Goal: Task Accomplishment & Management: Manage account settings

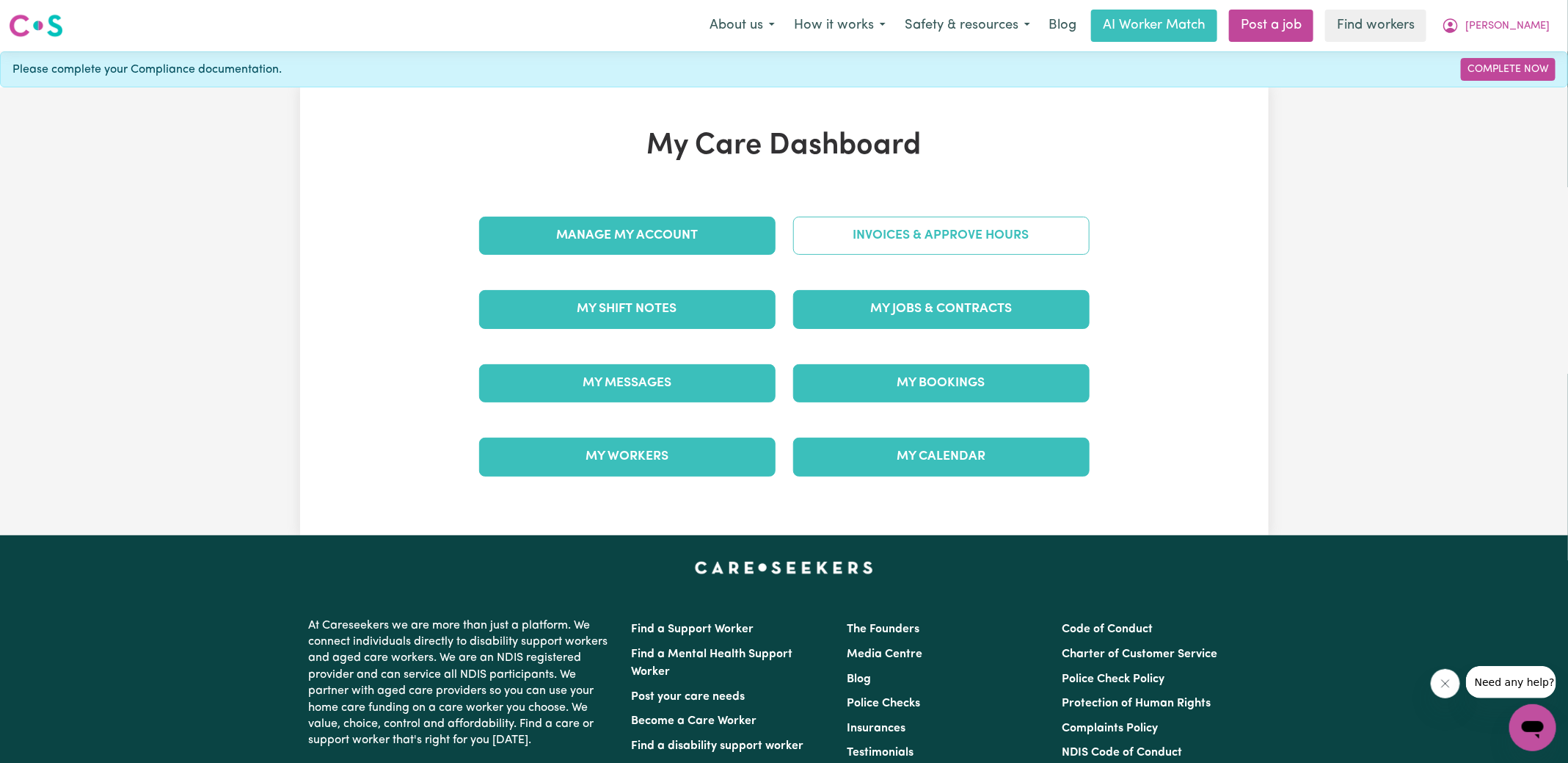
click at [860, 239] on link "Invoices & Approve Hours" at bounding box center [942, 235] width 296 height 38
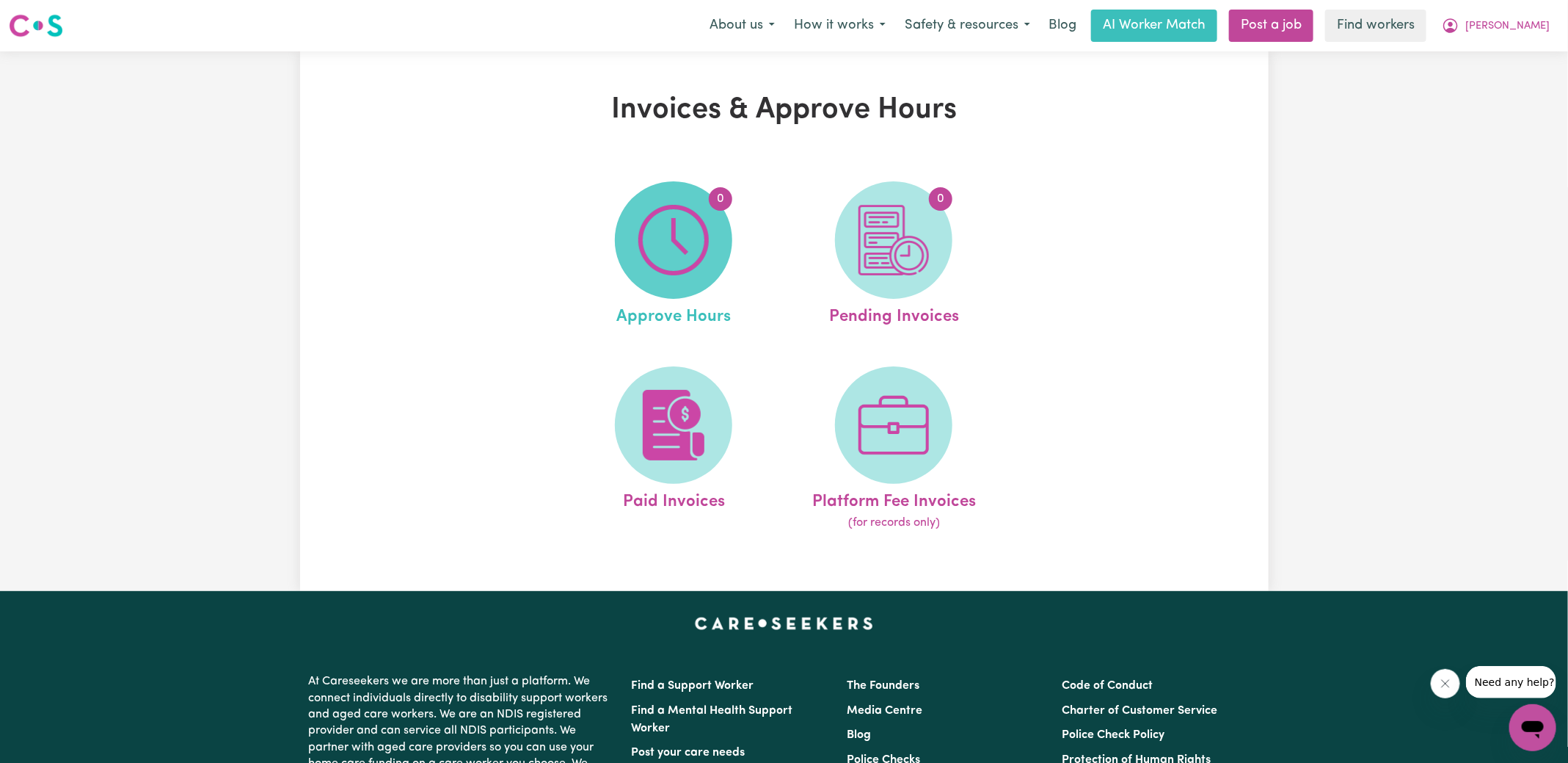
click at [710, 255] on span "0" at bounding box center [674, 240] width 117 height 118
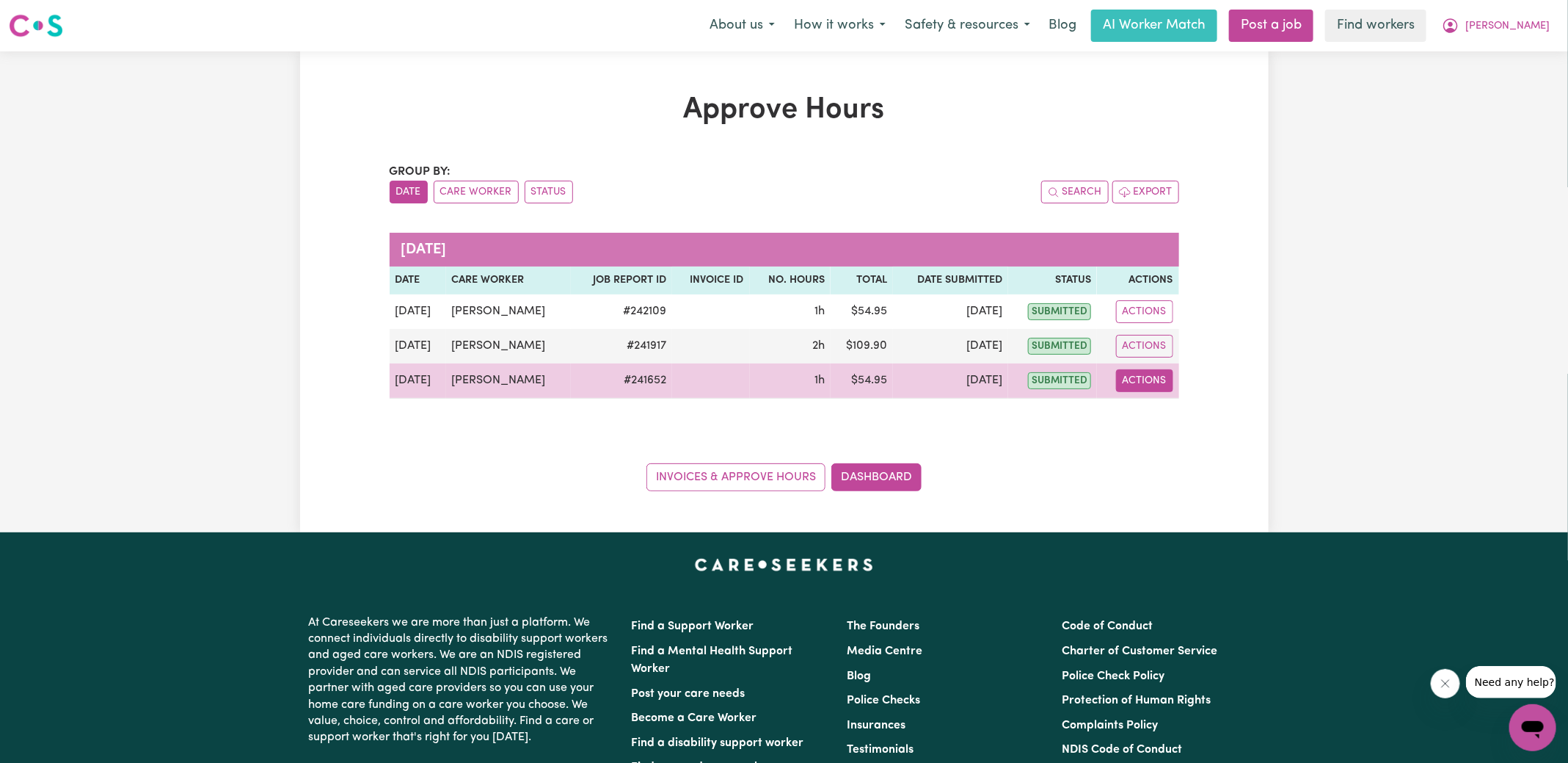
click at [1152, 384] on button "Actions" at bounding box center [1144, 381] width 57 height 22
click at [1158, 420] on link "View Job Report" at bounding box center [1181, 413] width 126 height 29
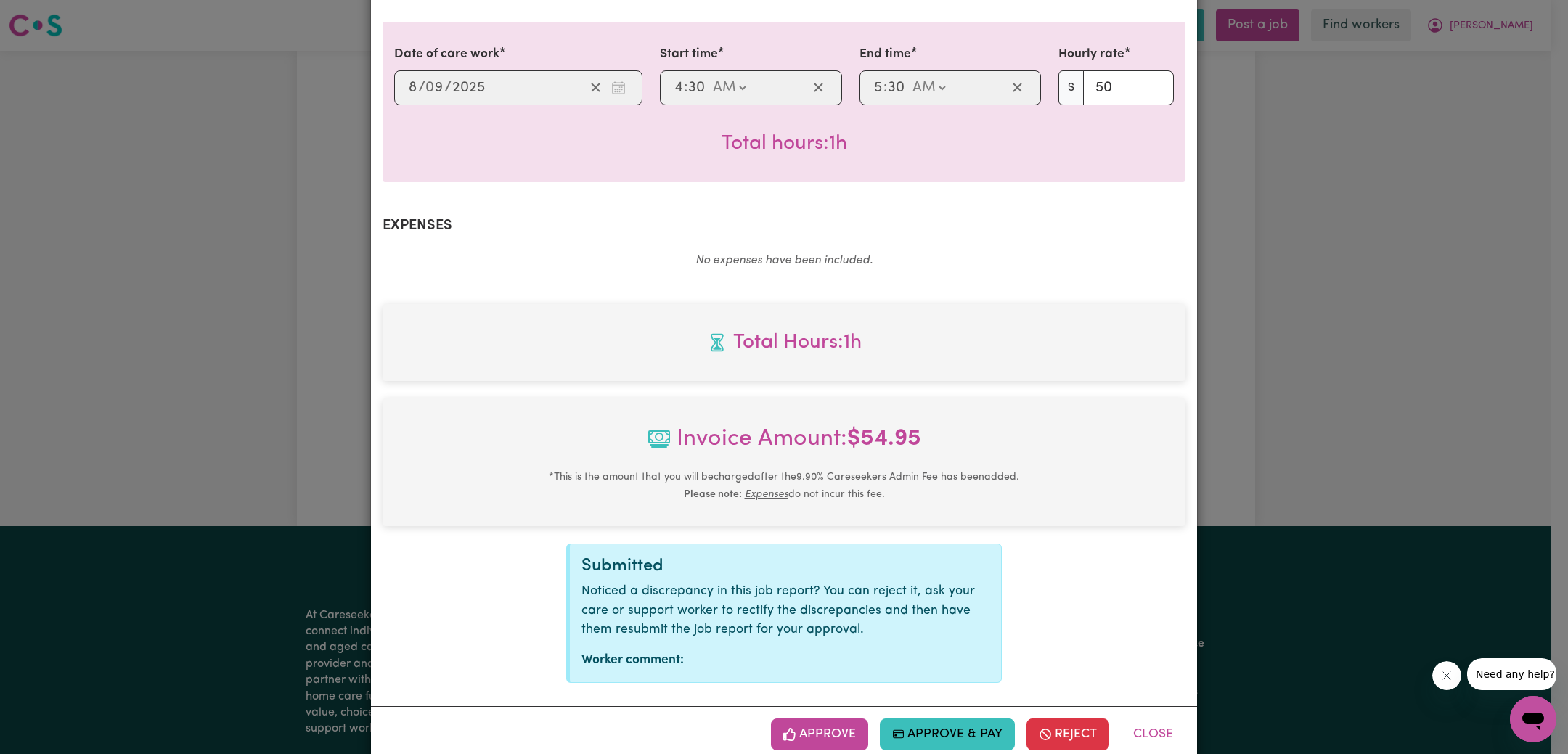
scroll to position [382, 0]
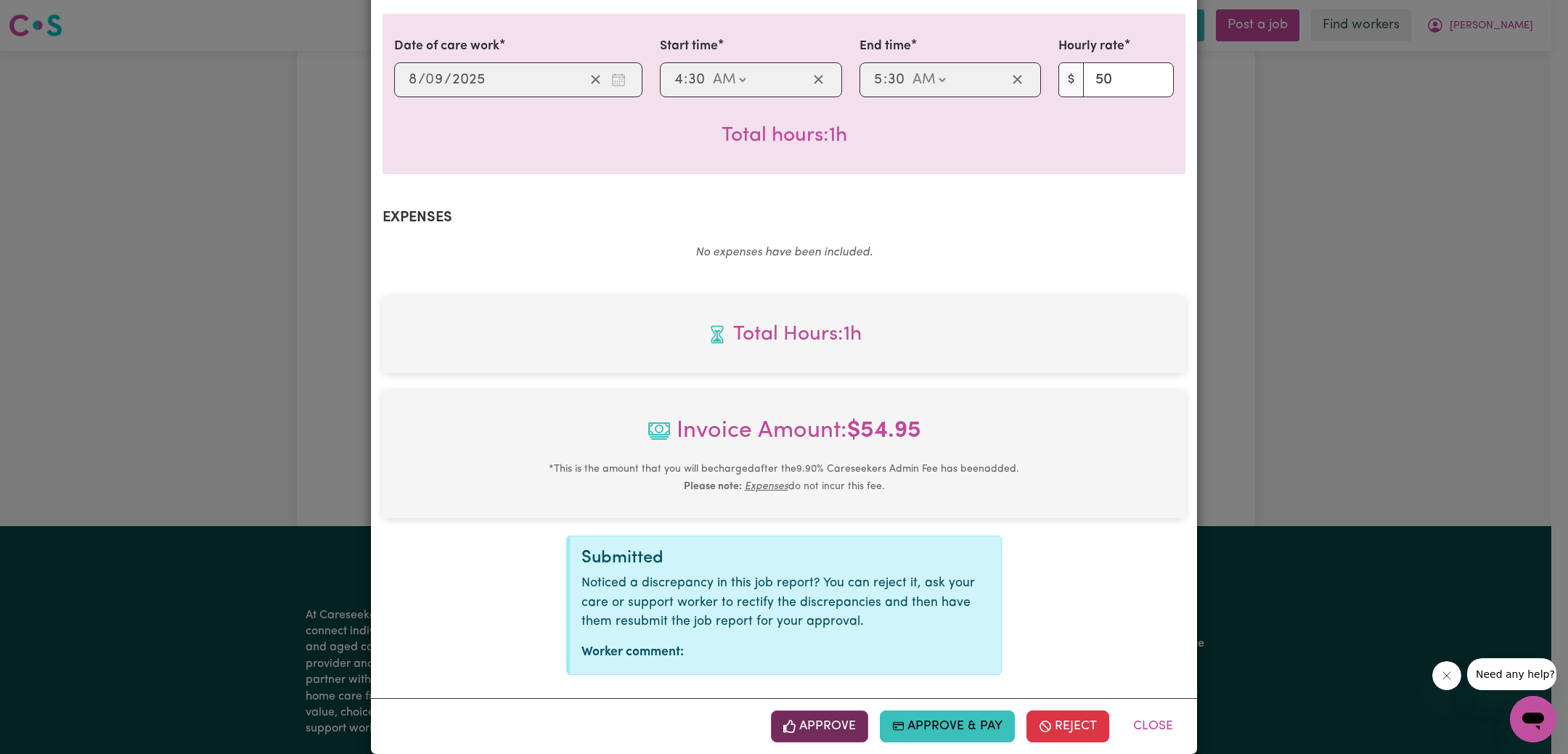
click at [806, 711] on button "Approve" at bounding box center [819, 726] width 97 height 32
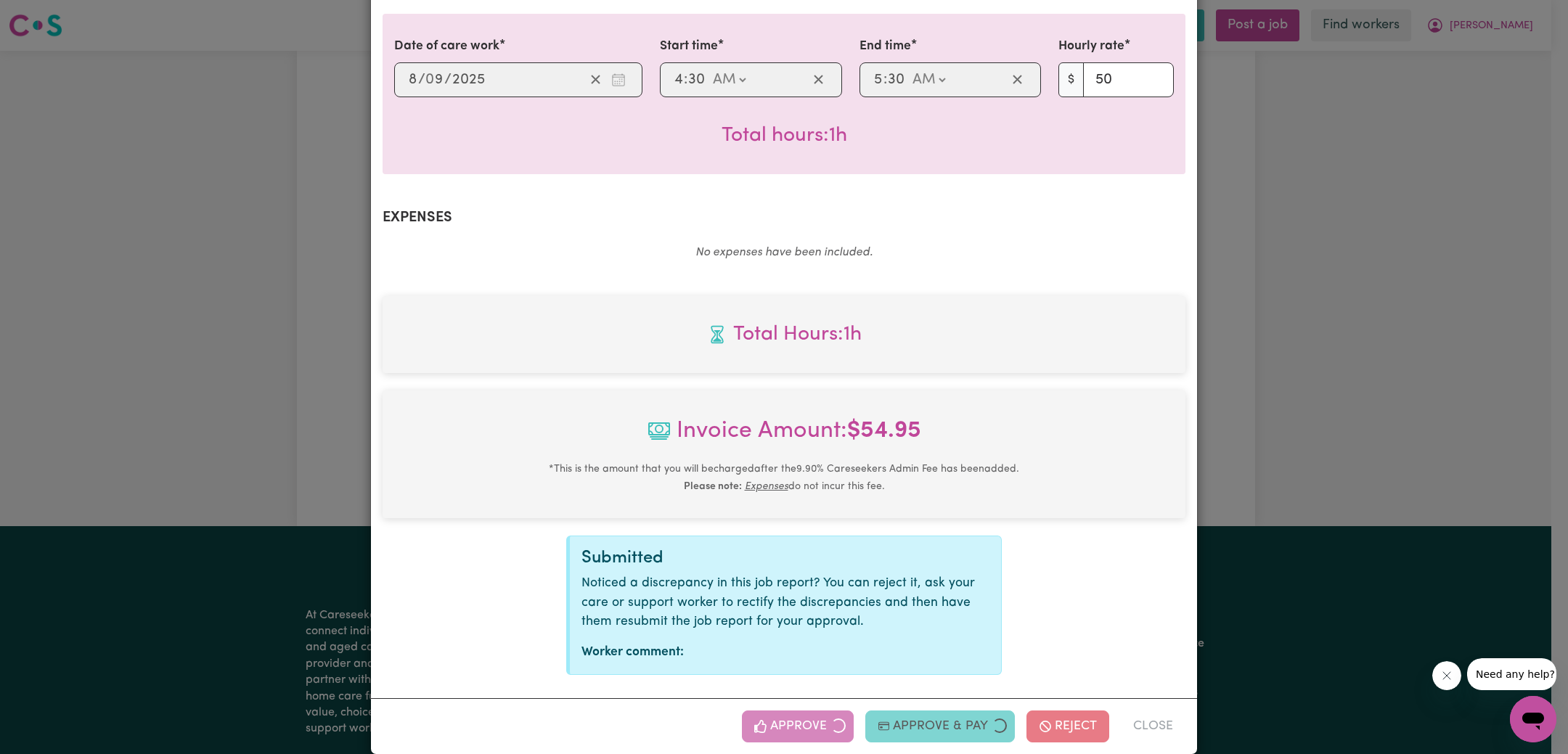
click at [1348, 348] on div "Job Report # 241652 - [PERSON_NAME] Summary Job report # 241652 Client name: [P…" at bounding box center [784, 377] width 1568 height 754
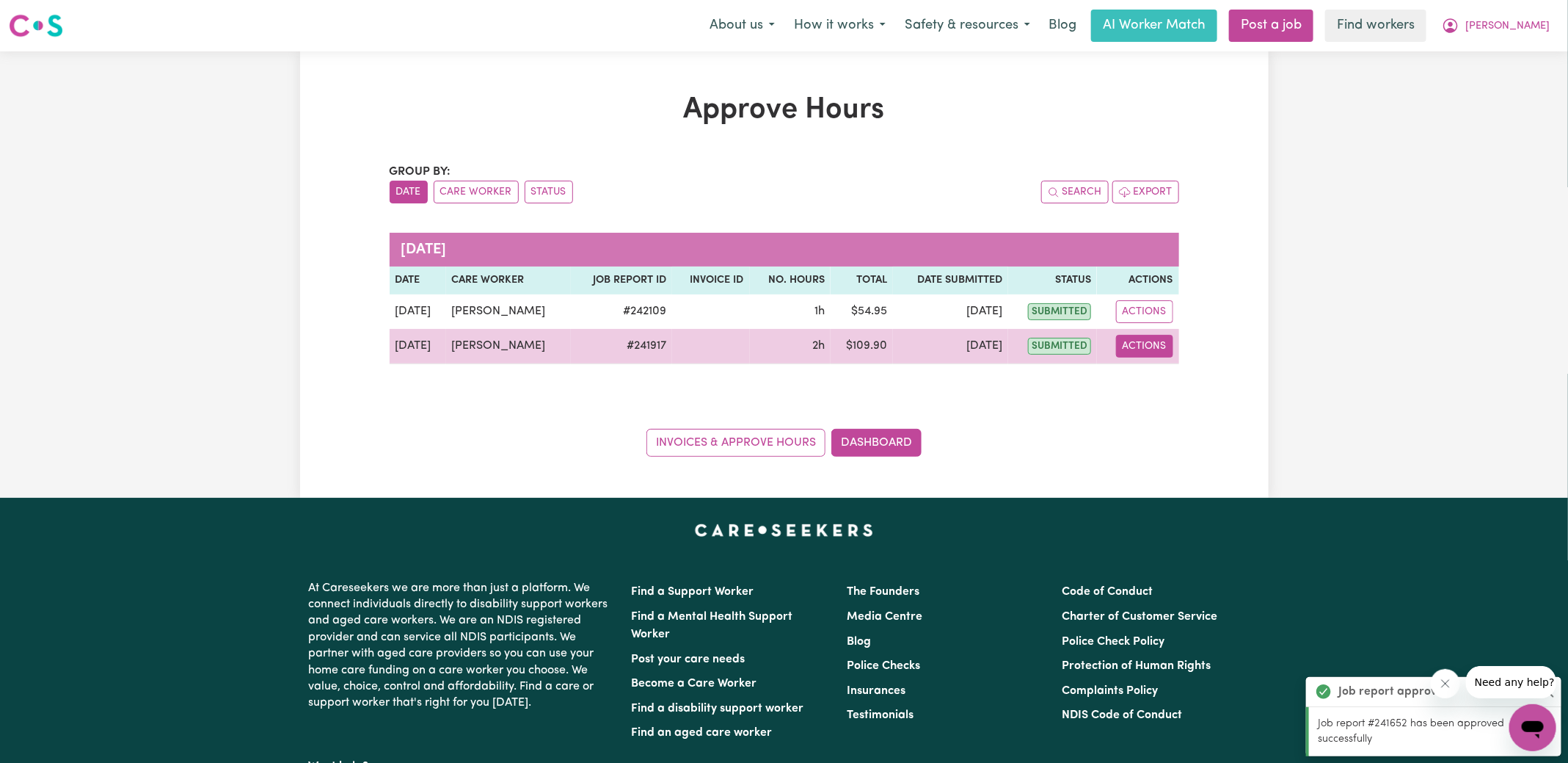
click at [1157, 350] on button "Actions" at bounding box center [1144, 346] width 57 height 22
click at [1174, 377] on link "View Job Report" at bounding box center [1181, 379] width 126 height 29
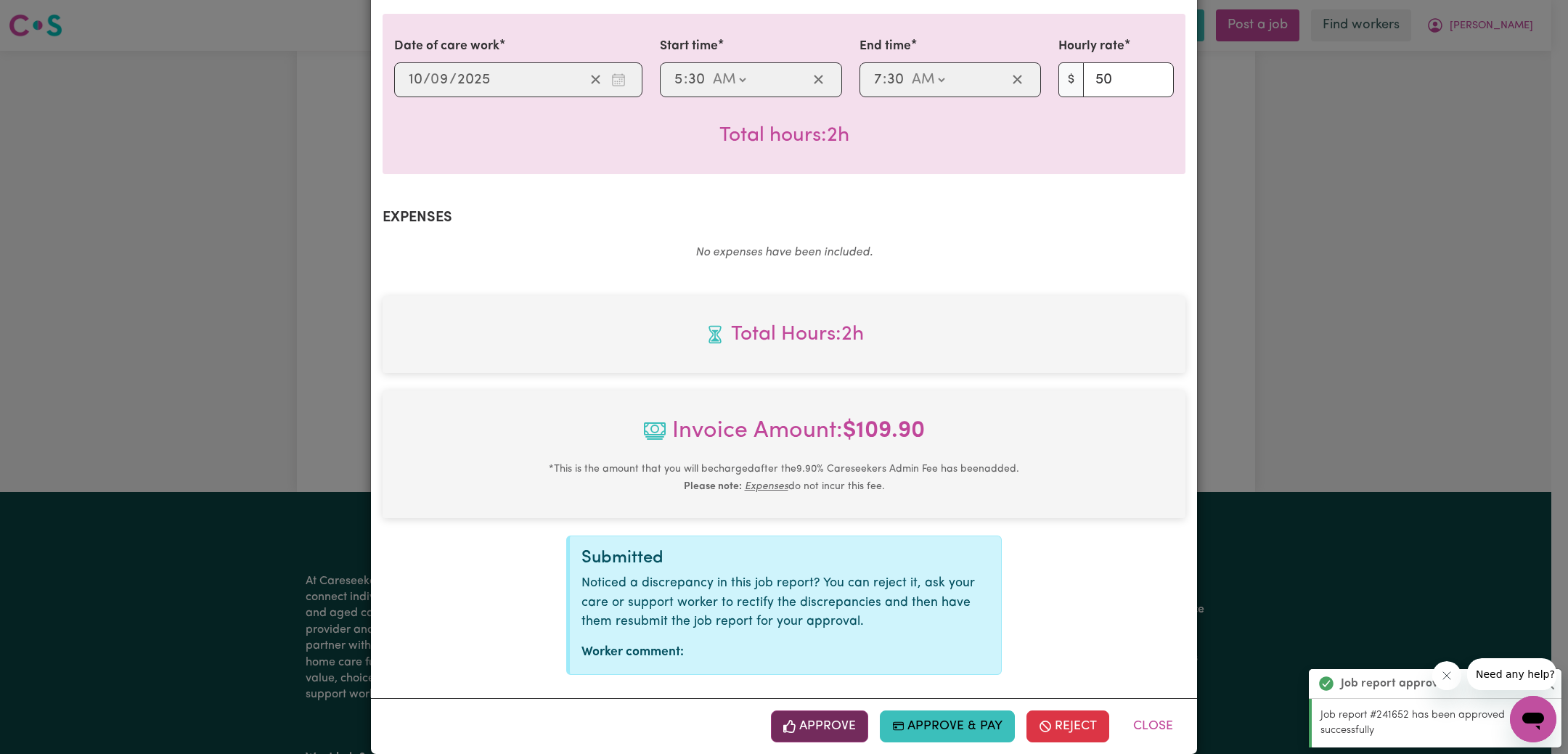
click at [811, 719] on button "Approve" at bounding box center [819, 726] width 97 height 32
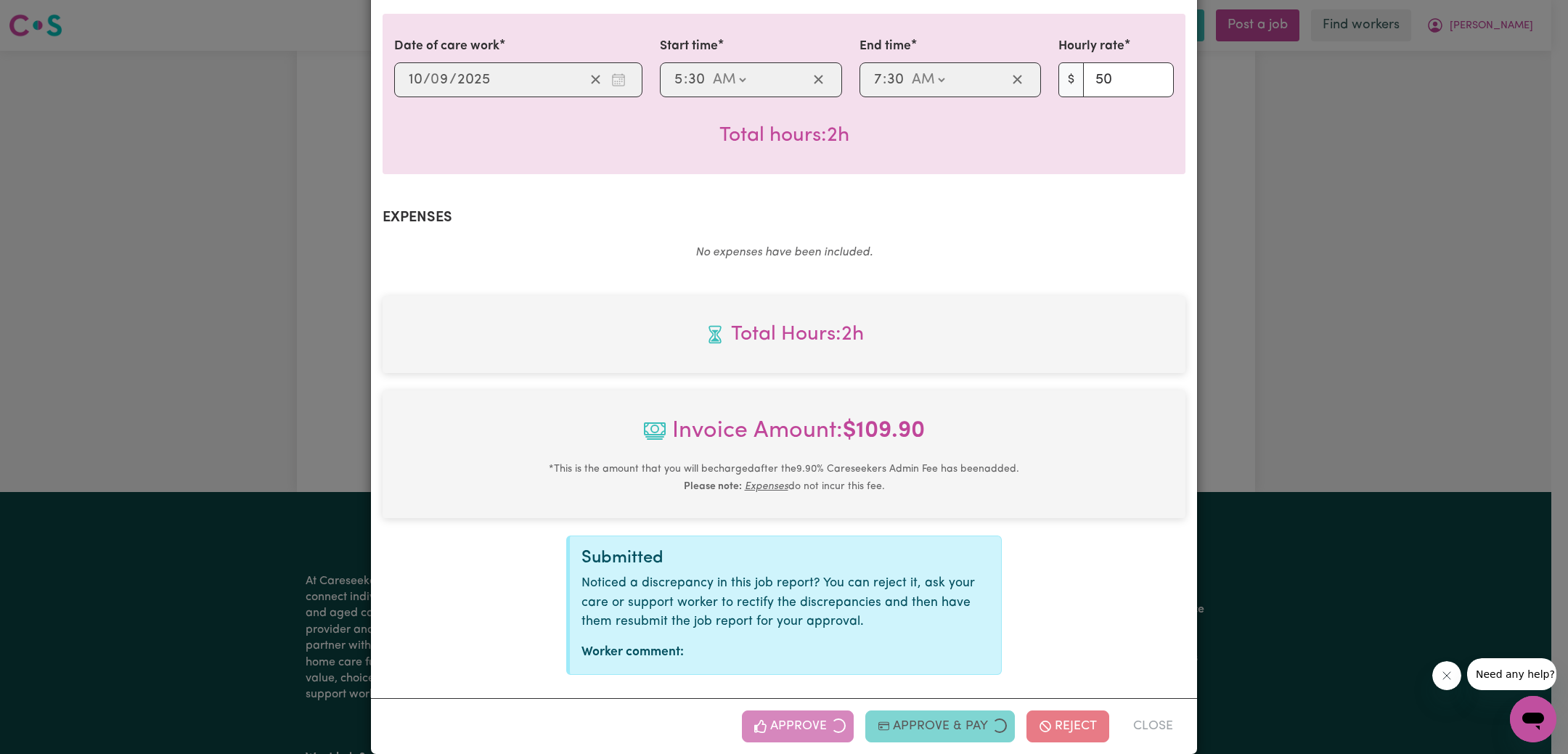
click at [1248, 468] on div "Job Report # 241917 - [PERSON_NAME] Summary Job report # 241917 Client name: [P…" at bounding box center [784, 377] width 1568 height 754
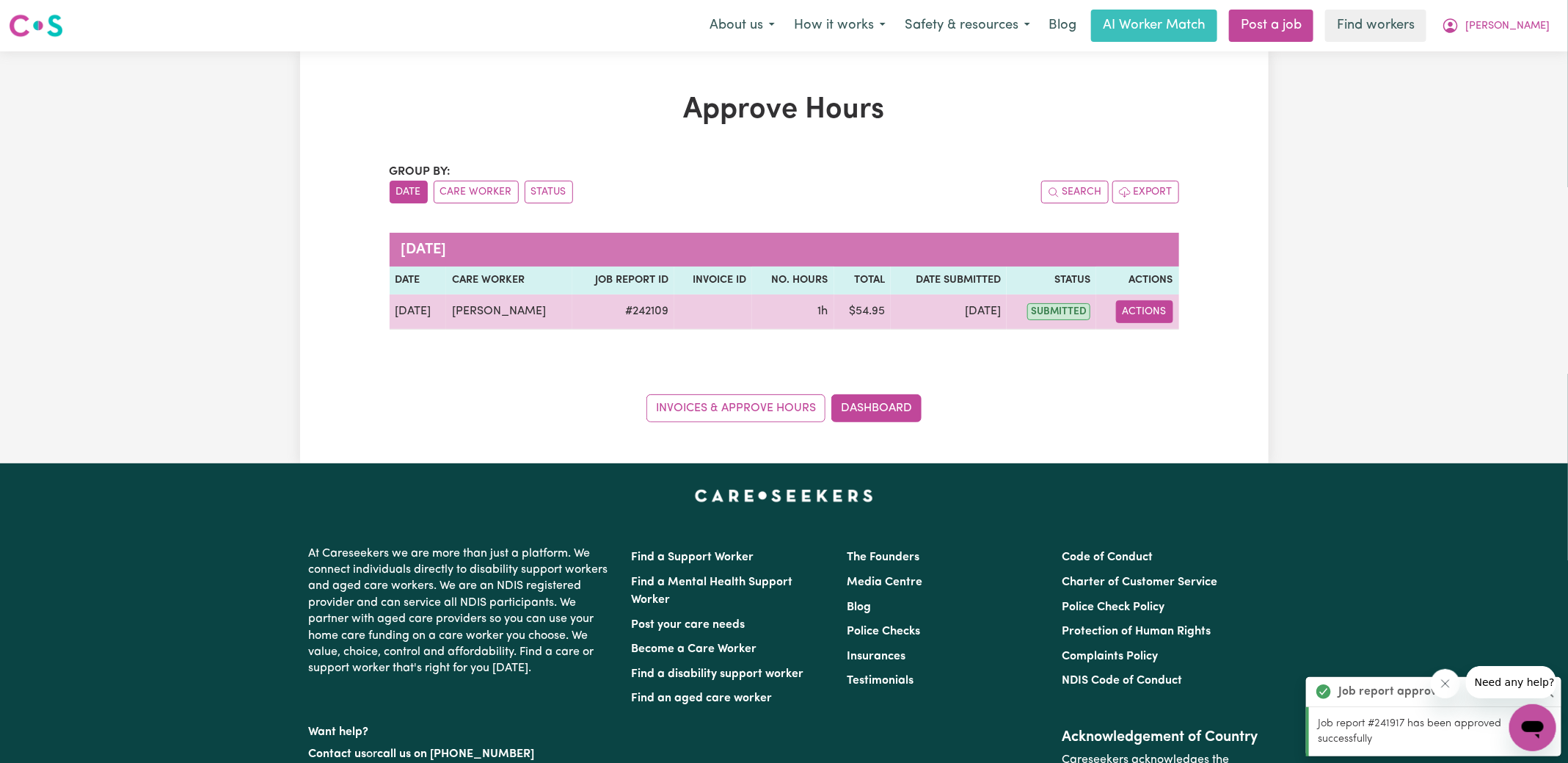
click at [1139, 308] on button "Actions" at bounding box center [1144, 312] width 57 height 22
click at [1176, 365] on div "View Job Report" at bounding box center [1181, 345] width 127 height 43
click at [1182, 354] on link "View Job Report" at bounding box center [1181, 344] width 126 height 29
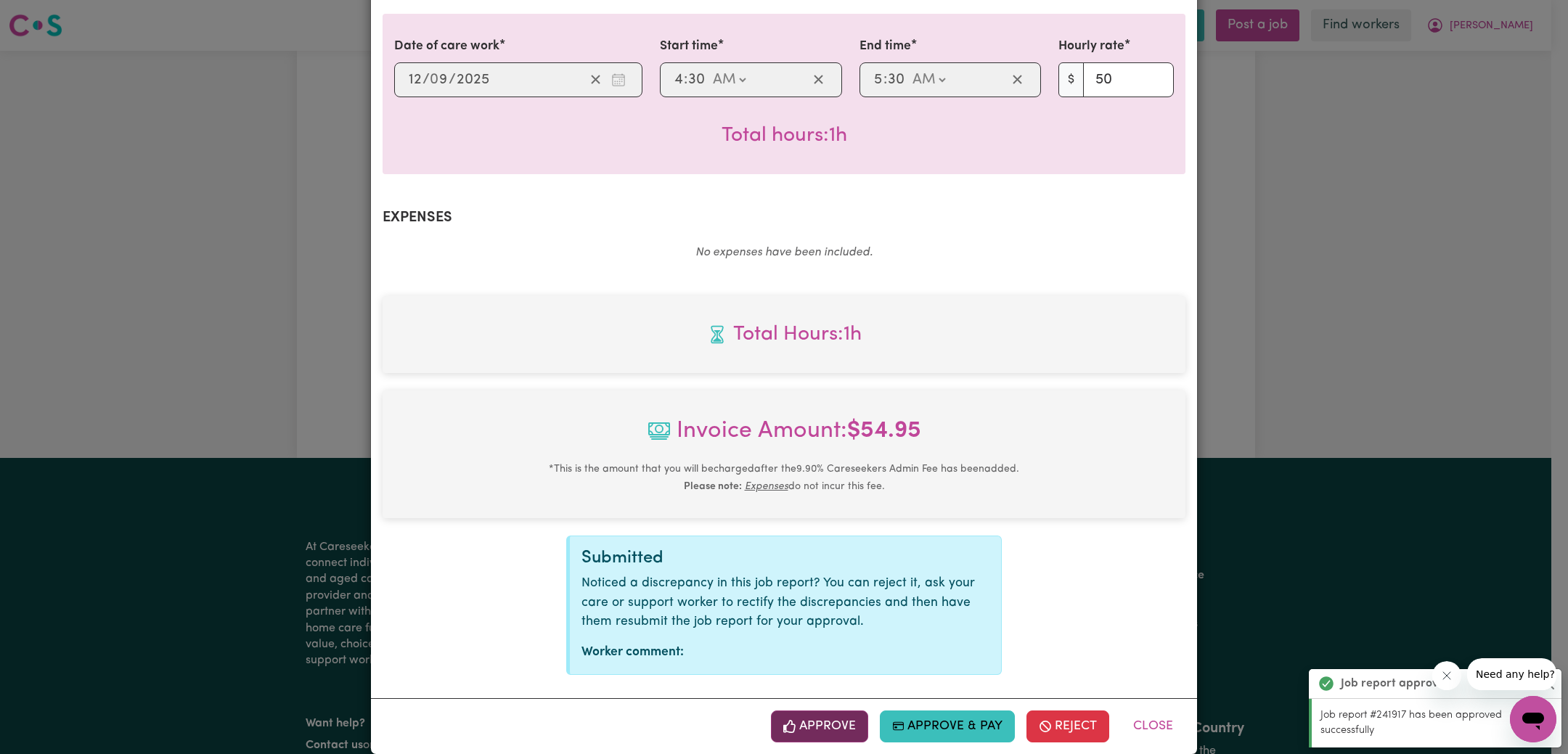
click at [830, 711] on button "Approve" at bounding box center [819, 726] width 97 height 32
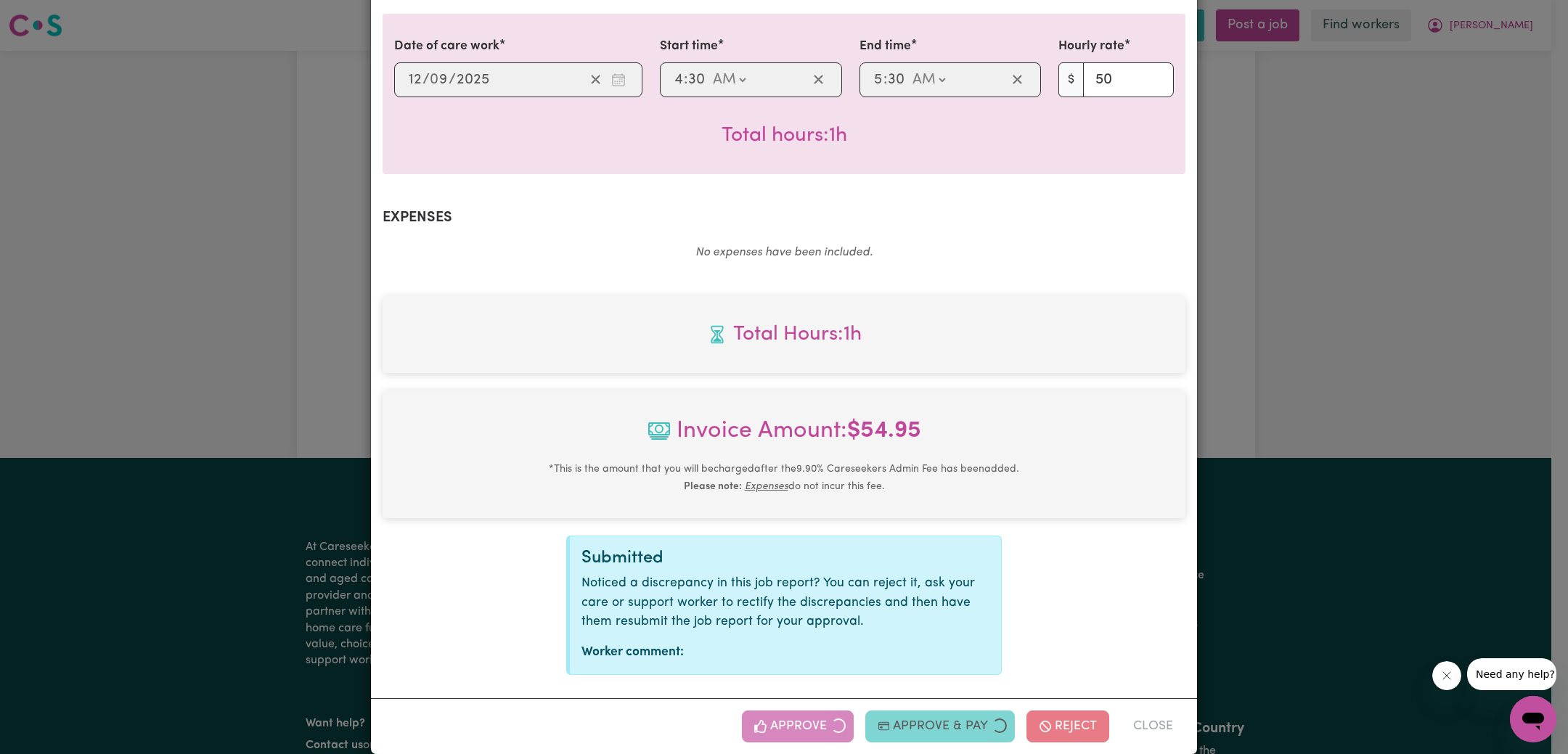
click at [1393, 371] on div "Job Report # 242109 - [PERSON_NAME] Summary Job report # 242109 Client name: [P…" at bounding box center [784, 377] width 1568 height 754
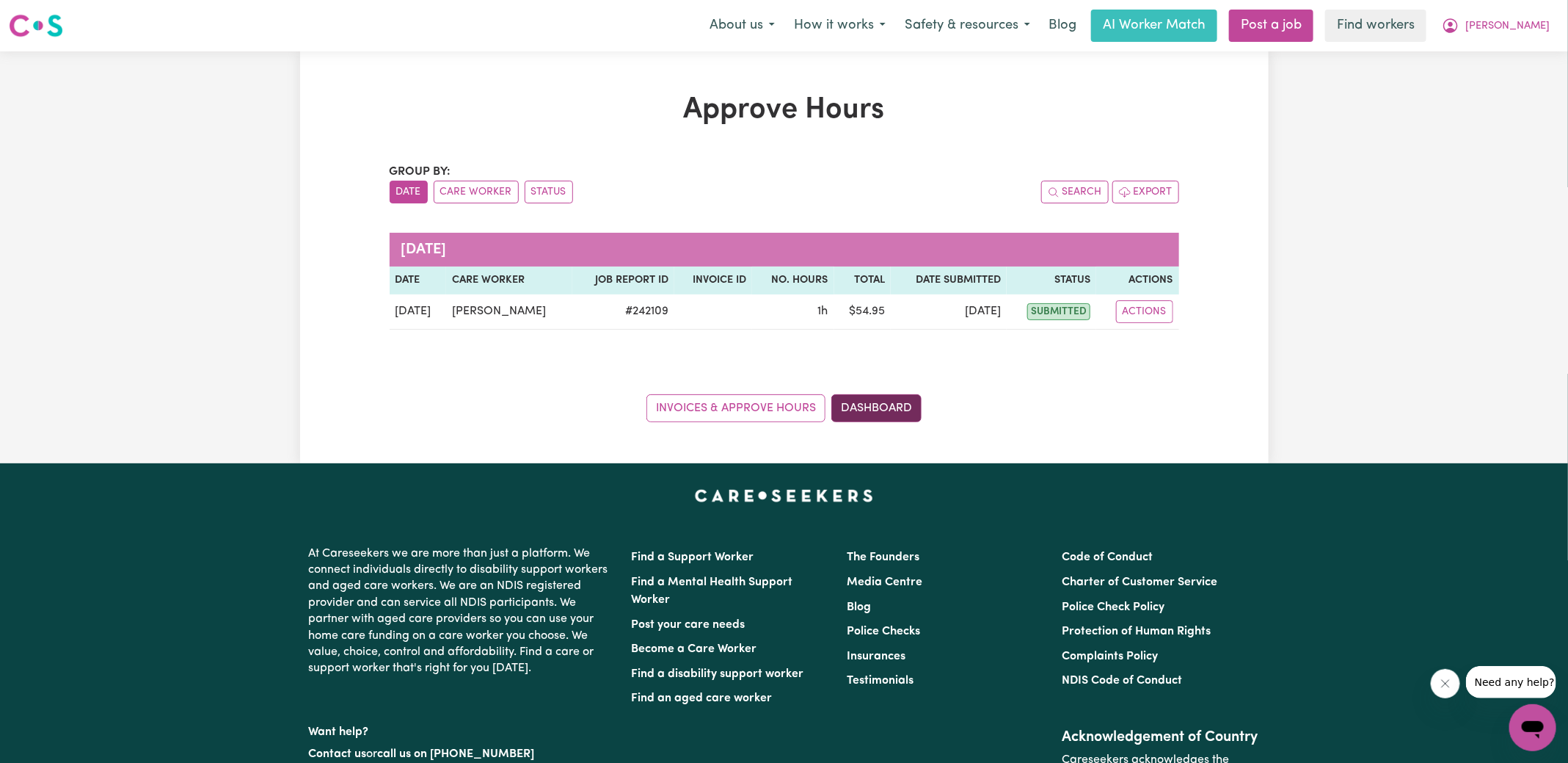
click at [877, 416] on link "Dashboard" at bounding box center [876, 409] width 90 height 28
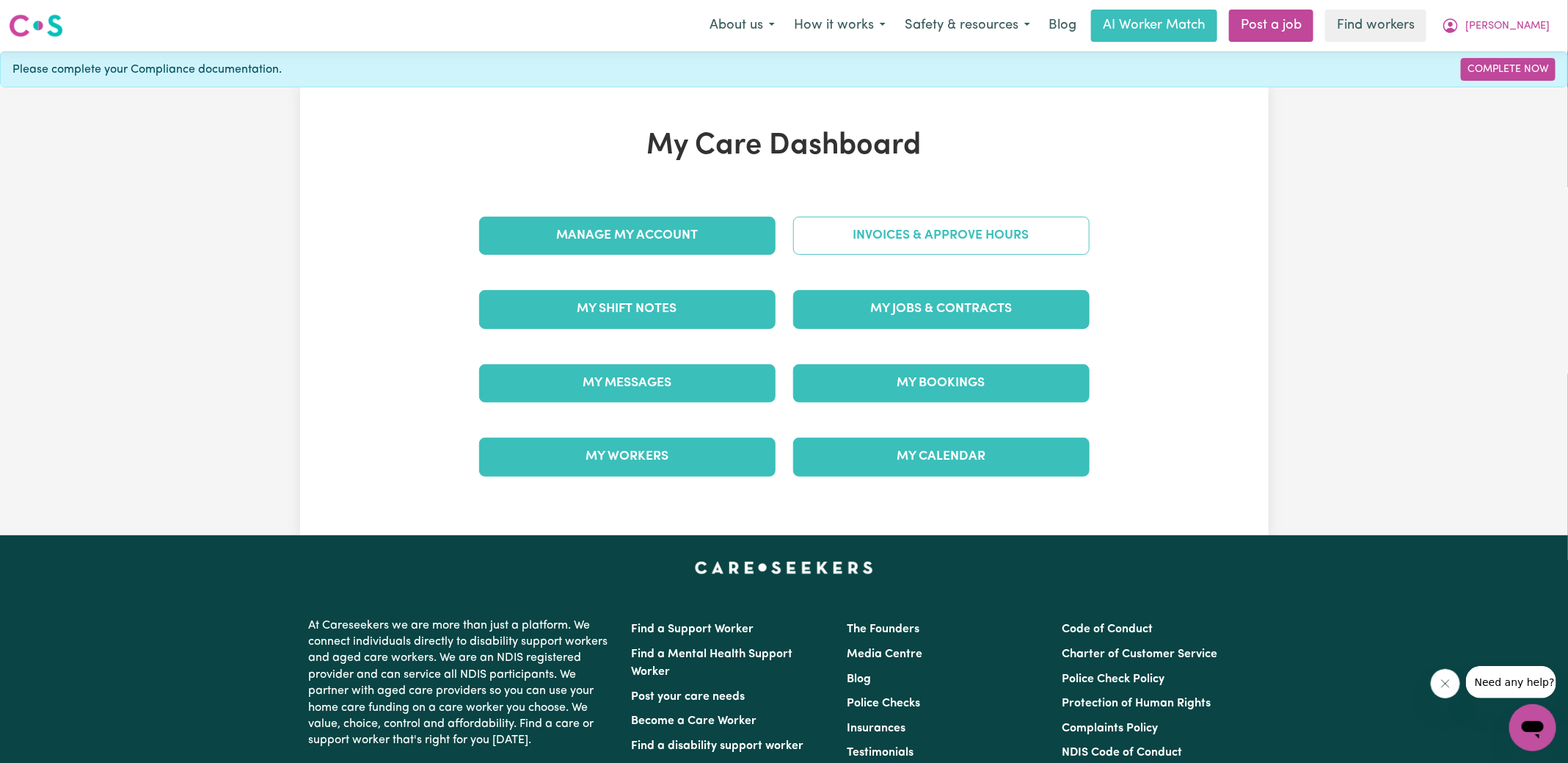
click at [909, 230] on link "Invoices & Approve Hours" at bounding box center [942, 235] width 296 height 38
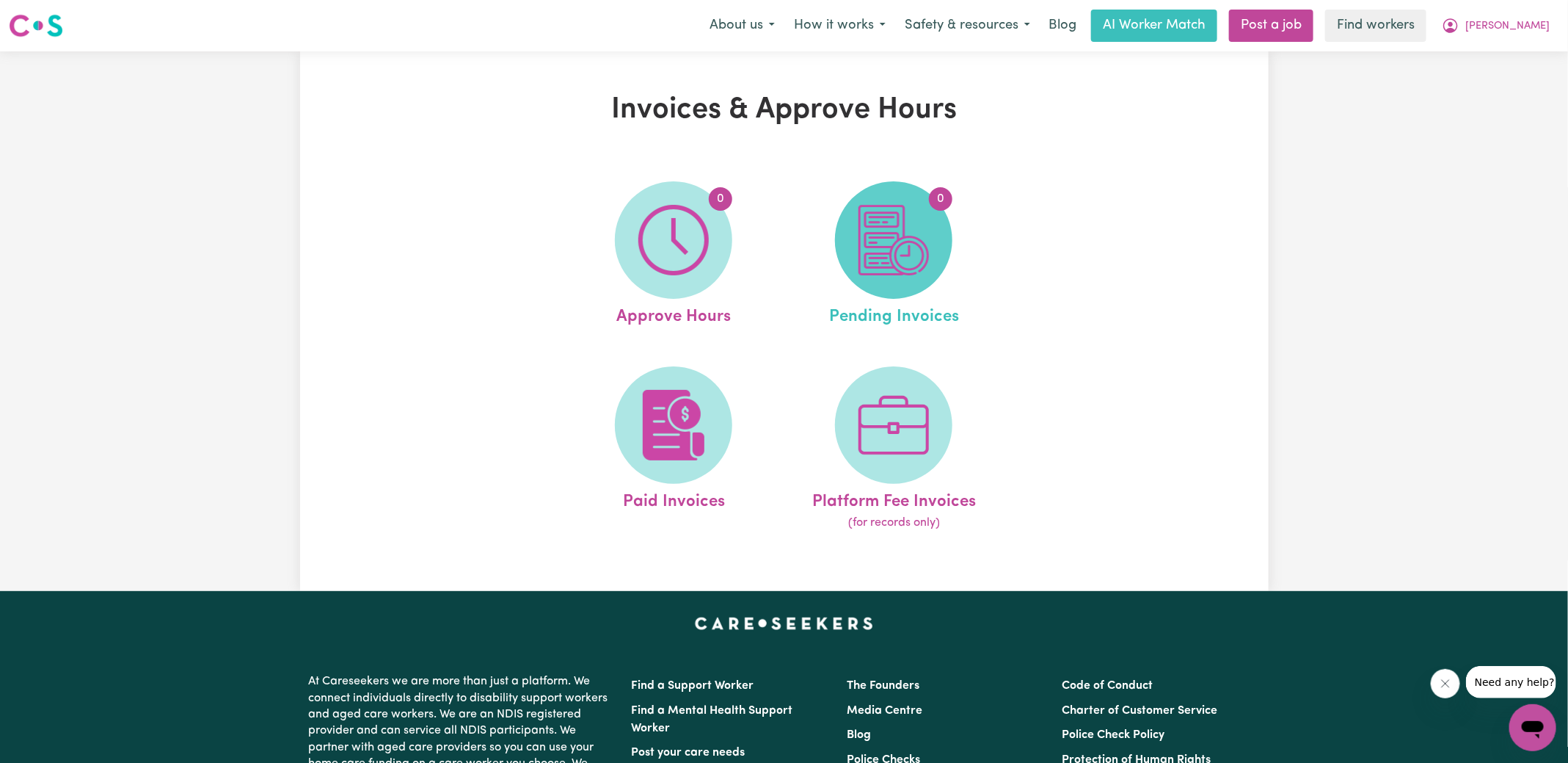
click at [912, 254] on img at bounding box center [894, 241] width 71 height 71
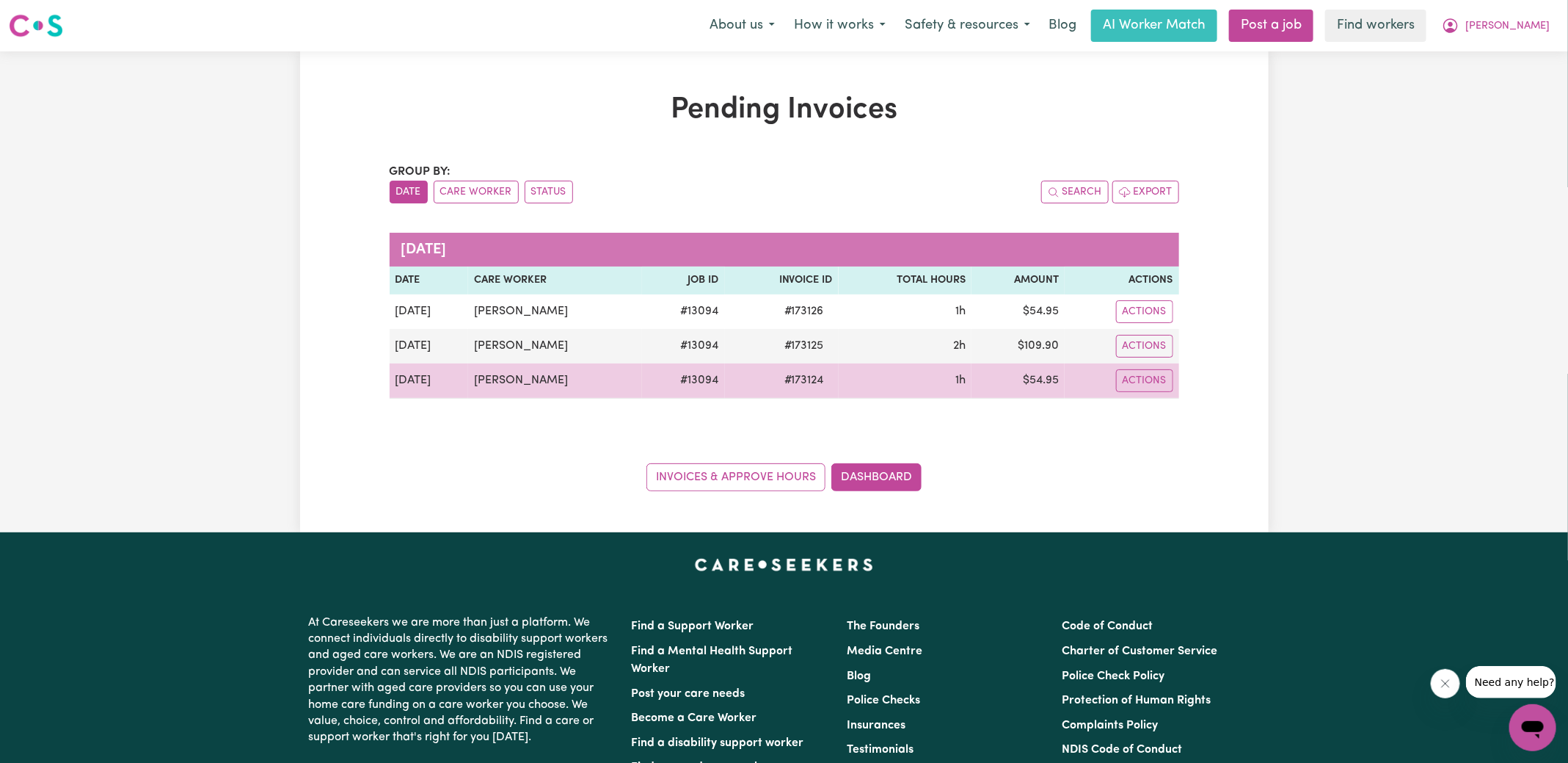
click at [791, 375] on span "# 173124" at bounding box center [804, 380] width 57 height 18
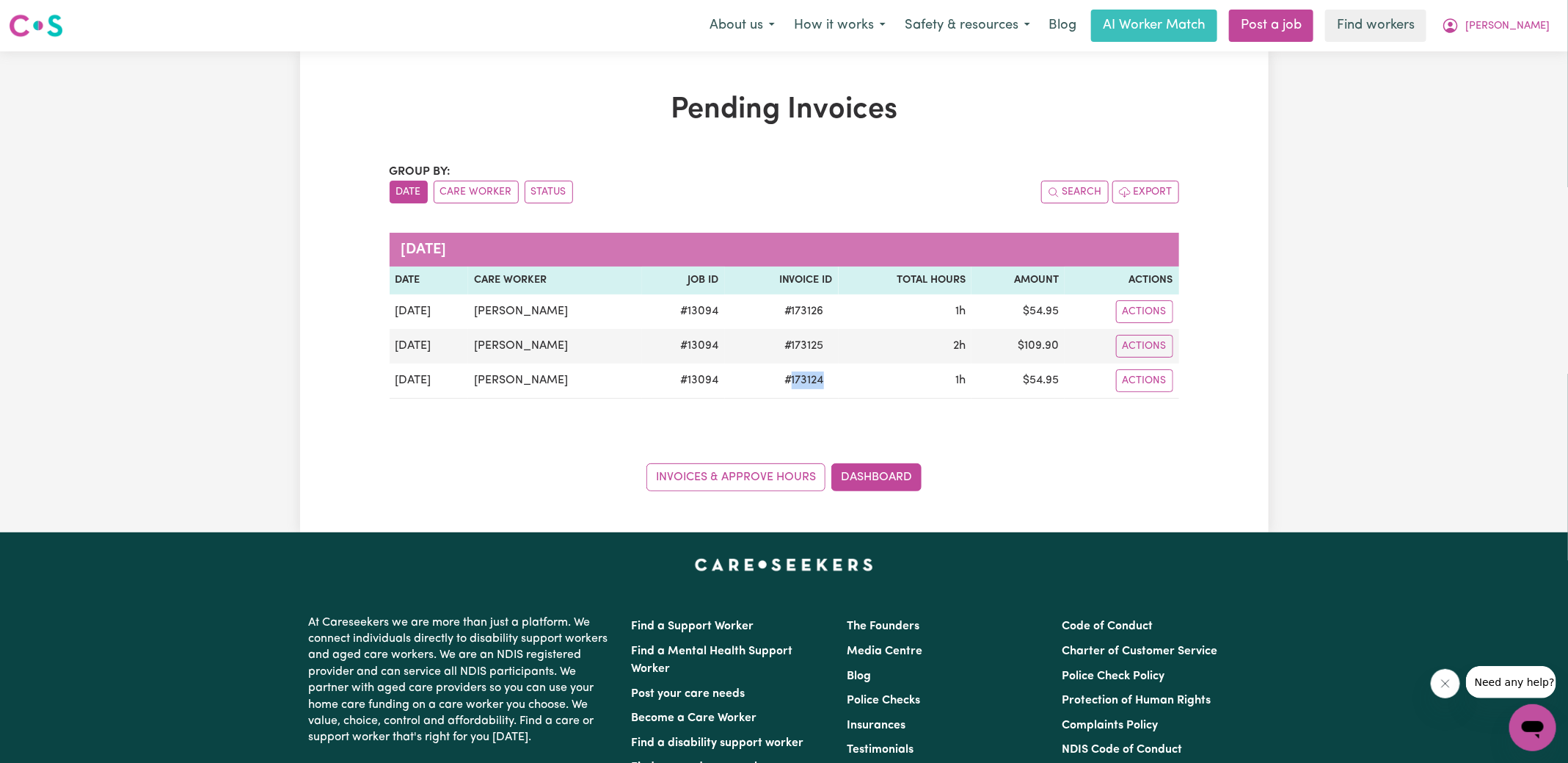
copy span "173124"
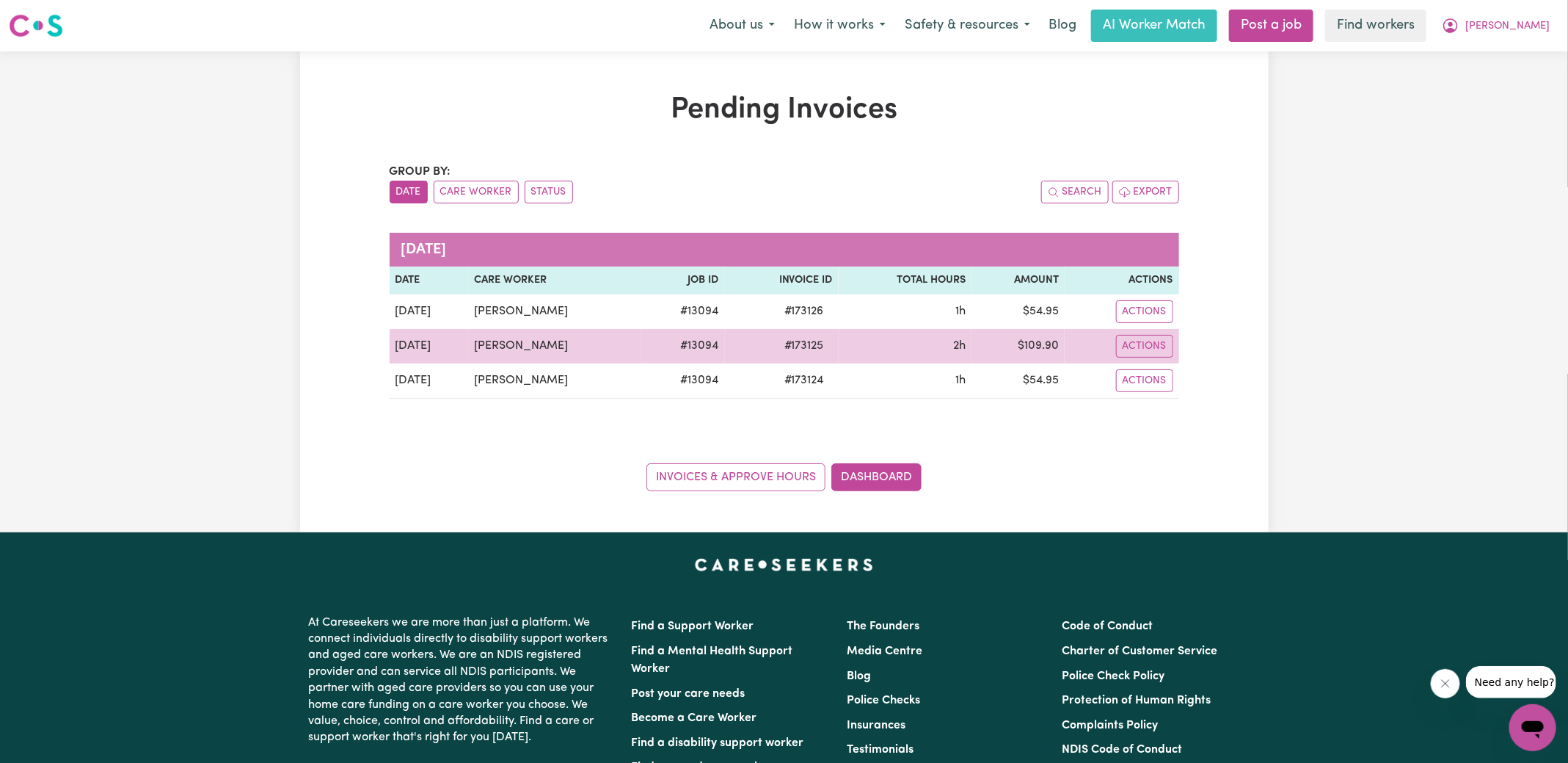
click at [807, 337] on span "# 173125" at bounding box center [804, 345] width 57 height 18
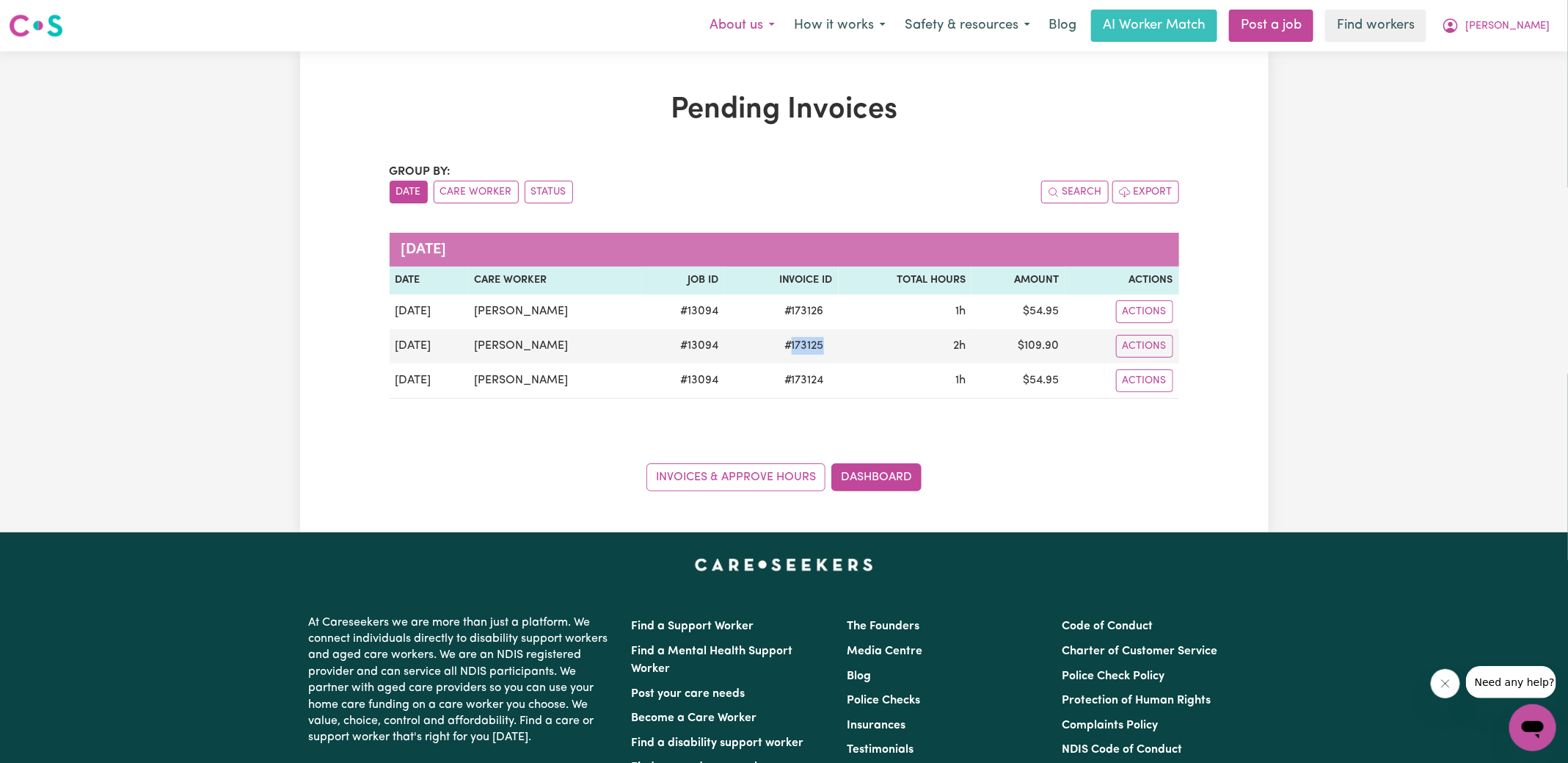
copy span "173125"
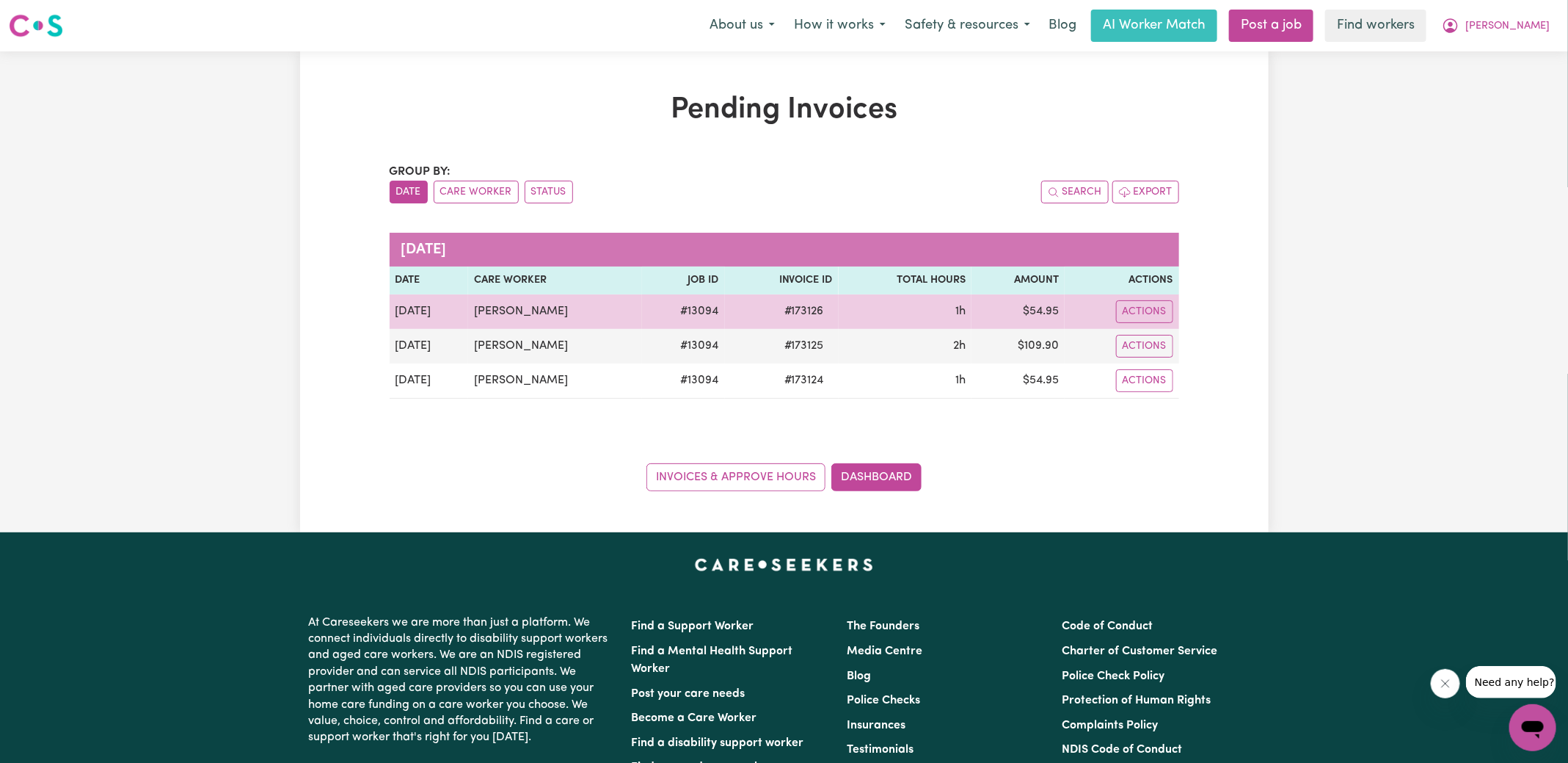
click at [806, 307] on span "# 173126" at bounding box center [804, 311] width 57 height 18
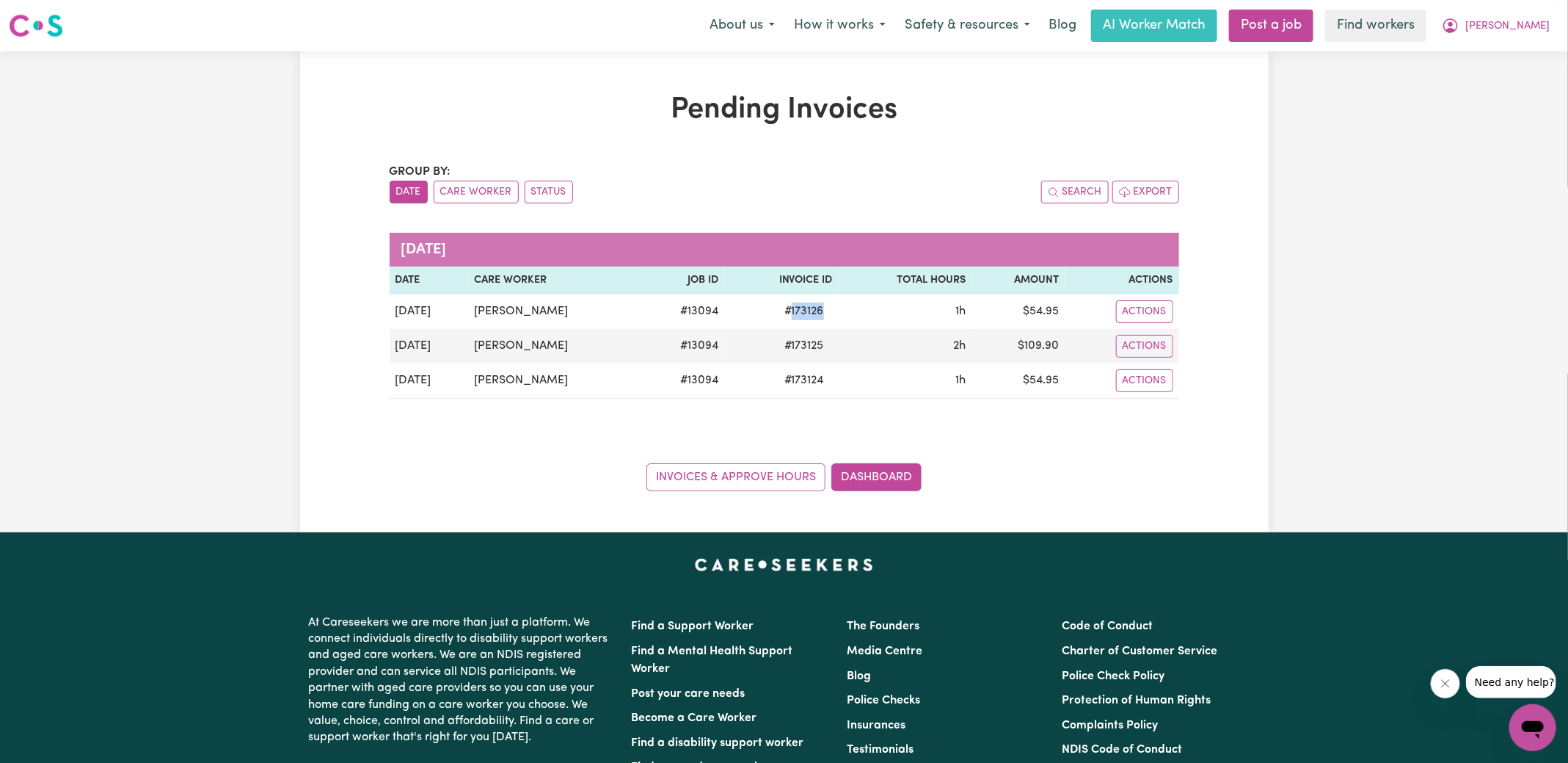
copy span "173126"
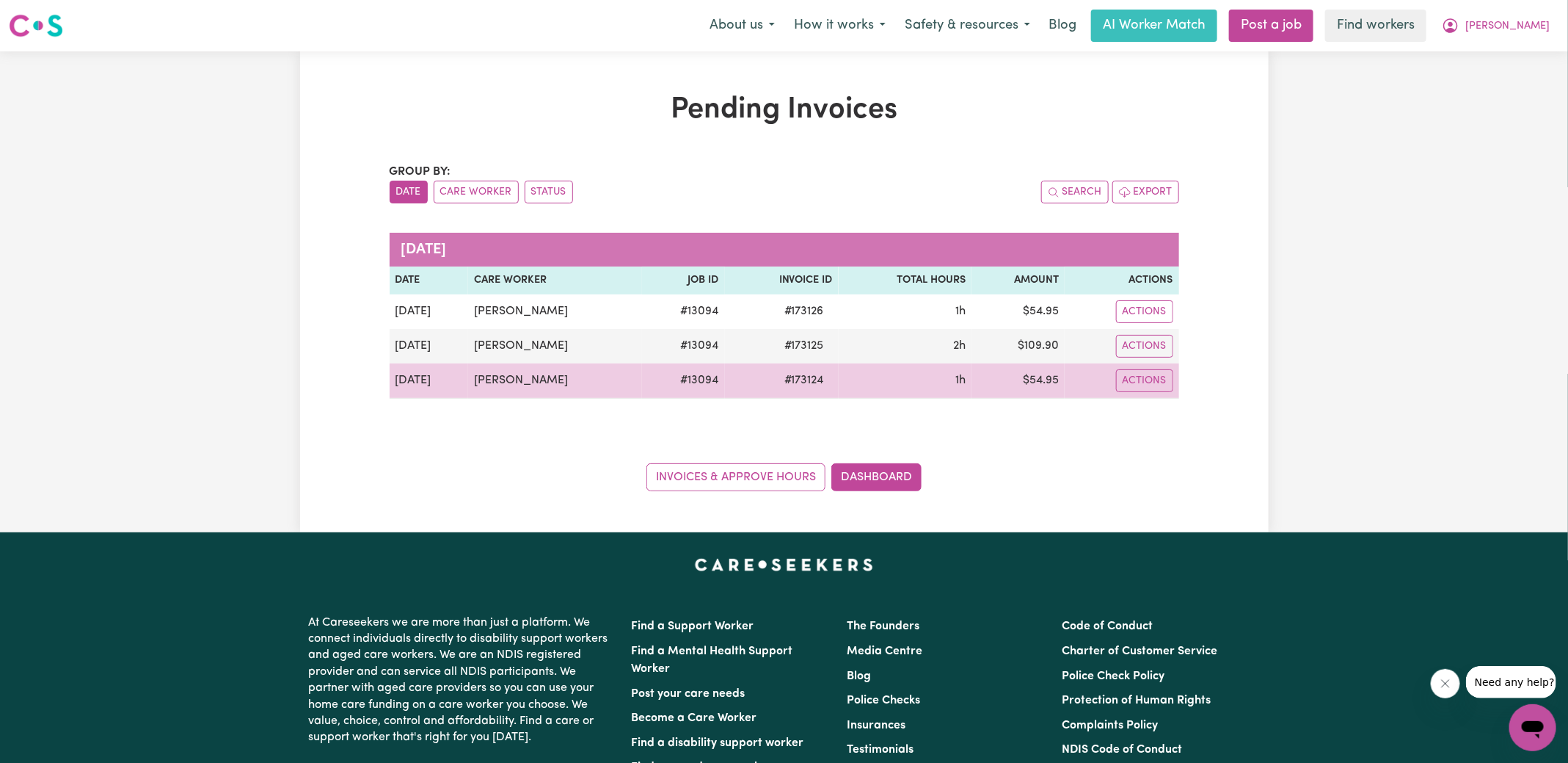
click at [1042, 382] on td "$ 54.95" at bounding box center [1018, 382] width 93 height 35
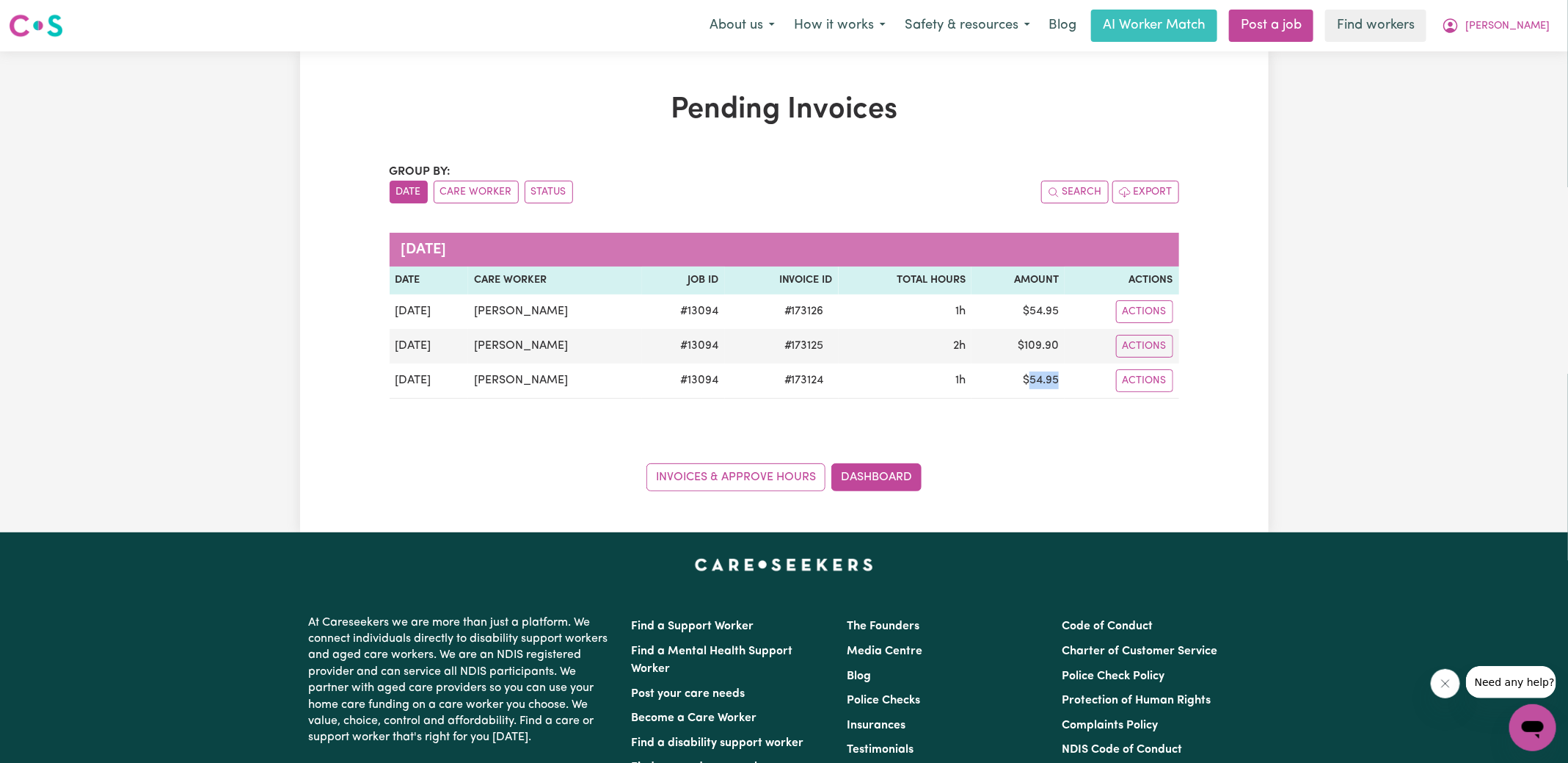
copy td "54.95"
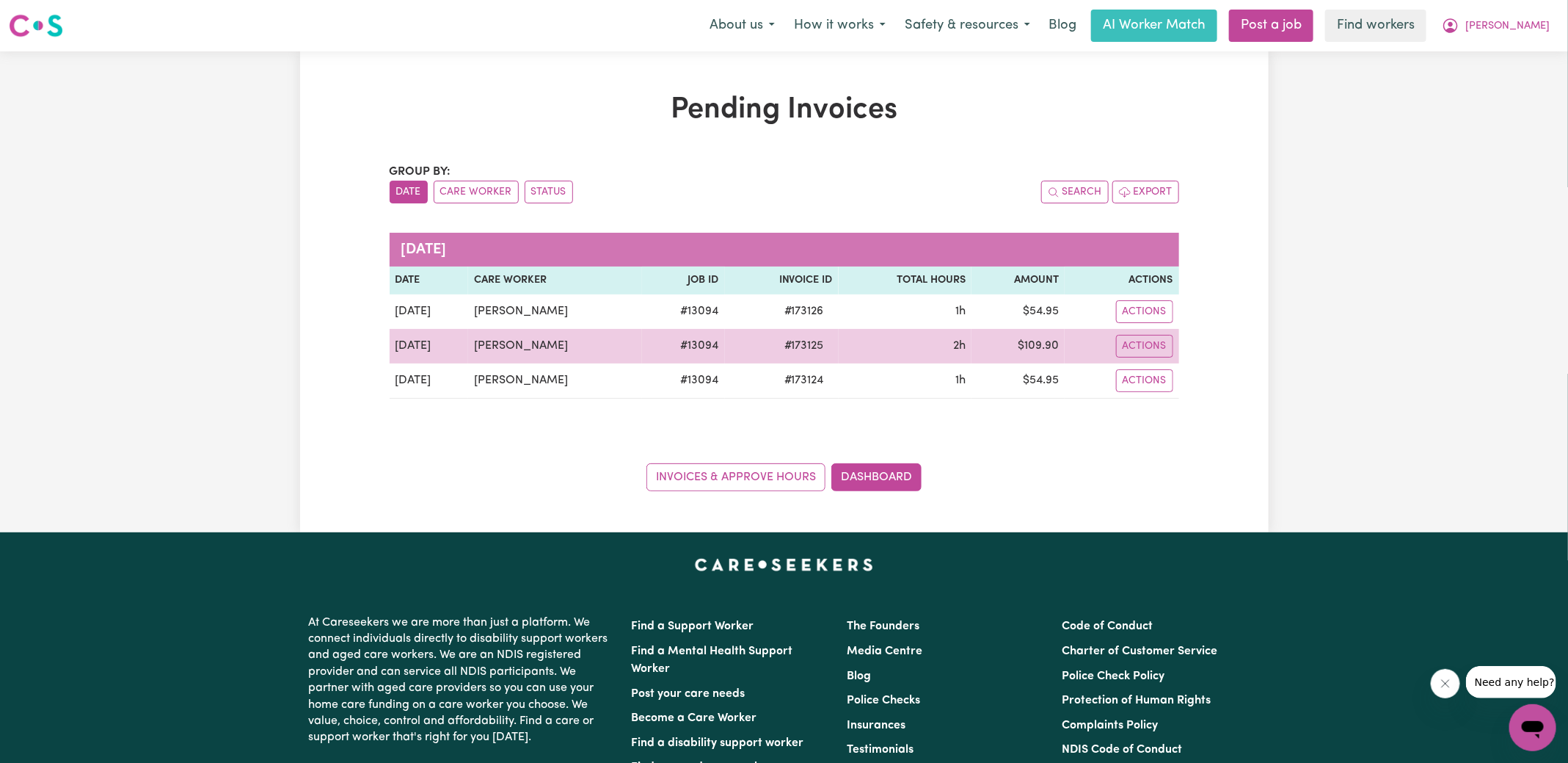
click at [1039, 340] on td "$ 109.90" at bounding box center [1018, 346] width 93 height 35
click at [1042, 347] on td "$ 109.90" at bounding box center [1018, 346] width 93 height 35
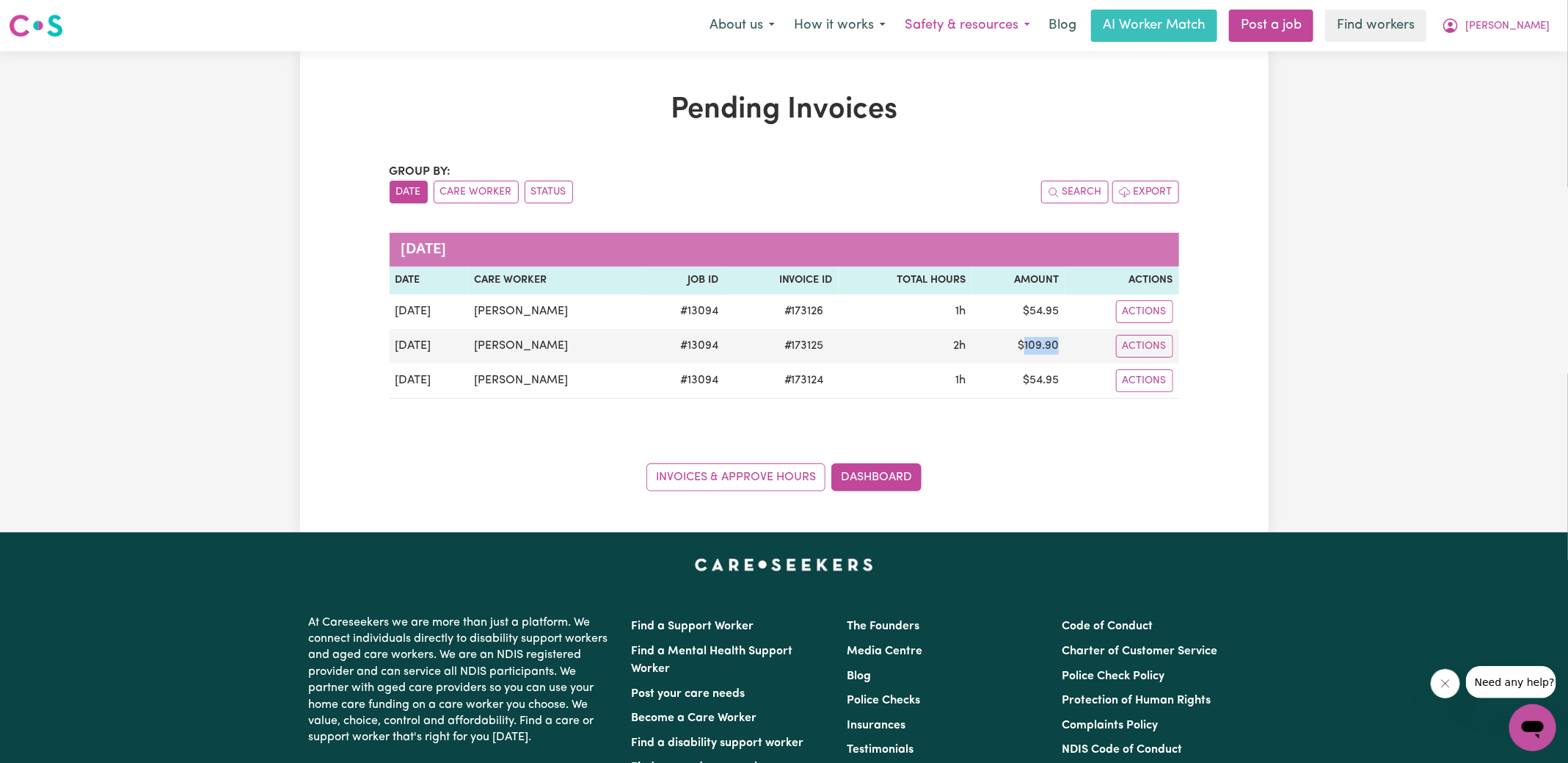
copy td "109.90"
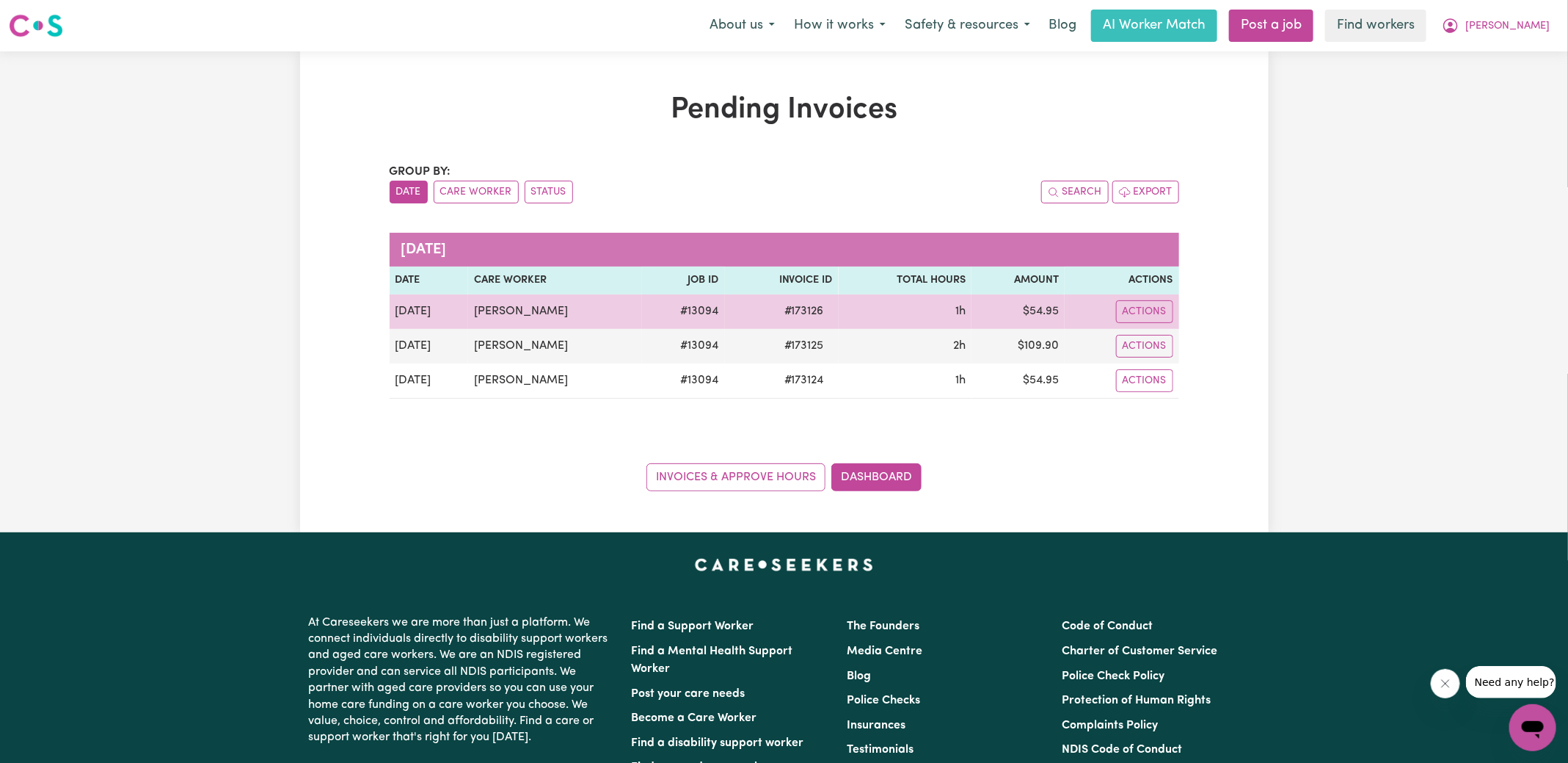
click at [1040, 314] on td "$ 54.95" at bounding box center [1018, 312] width 93 height 35
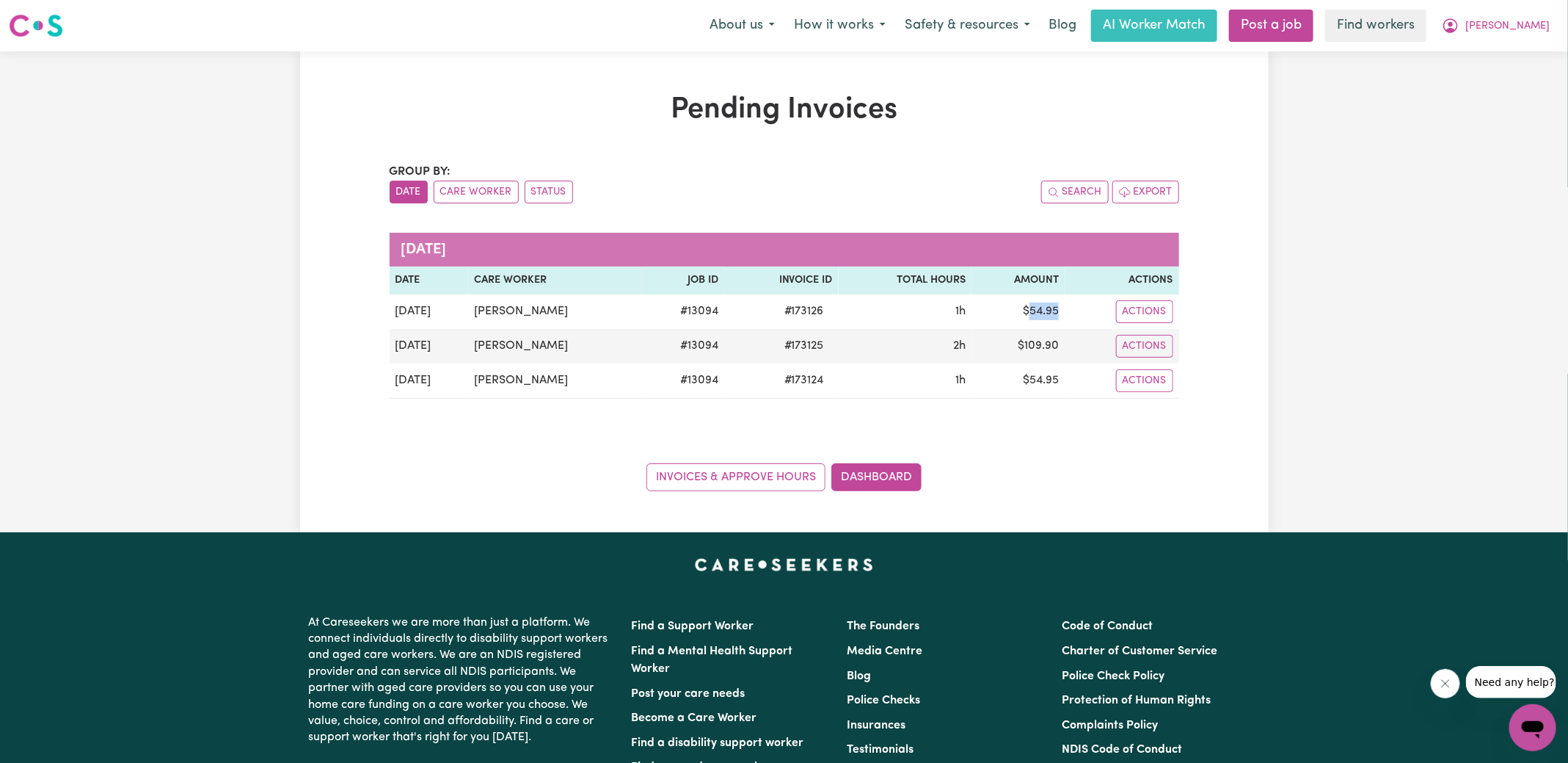
copy td "54.95"
click at [1526, 16] on button "[PERSON_NAME]" at bounding box center [1495, 25] width 127 height 31
click at [1514, 81] on link "Logout" at bounding box center [1500, 85] width 116 height 28
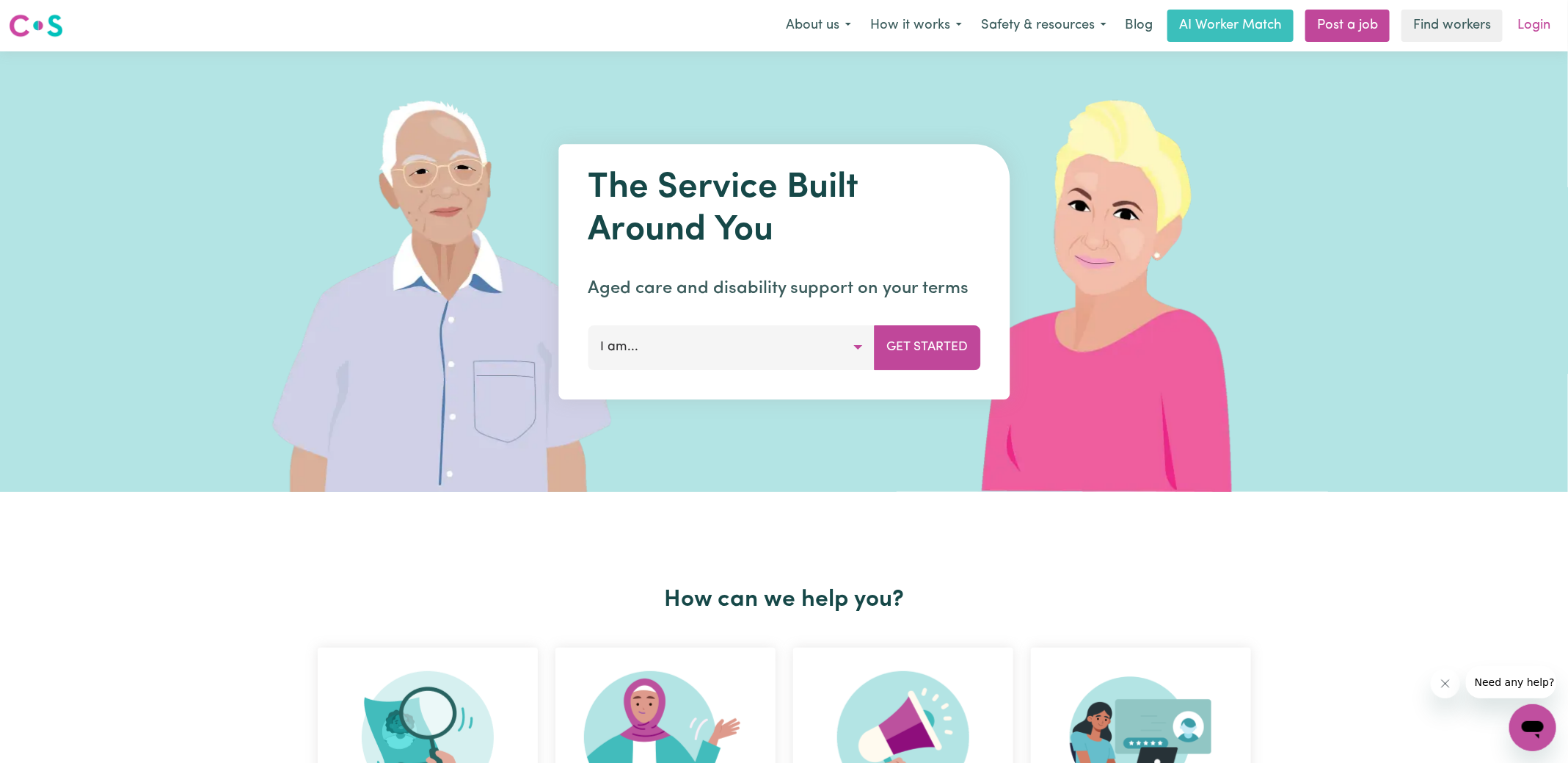
click at [1528, 30] on link "Login" at bounding box center [1534, 25] width 50 height 33
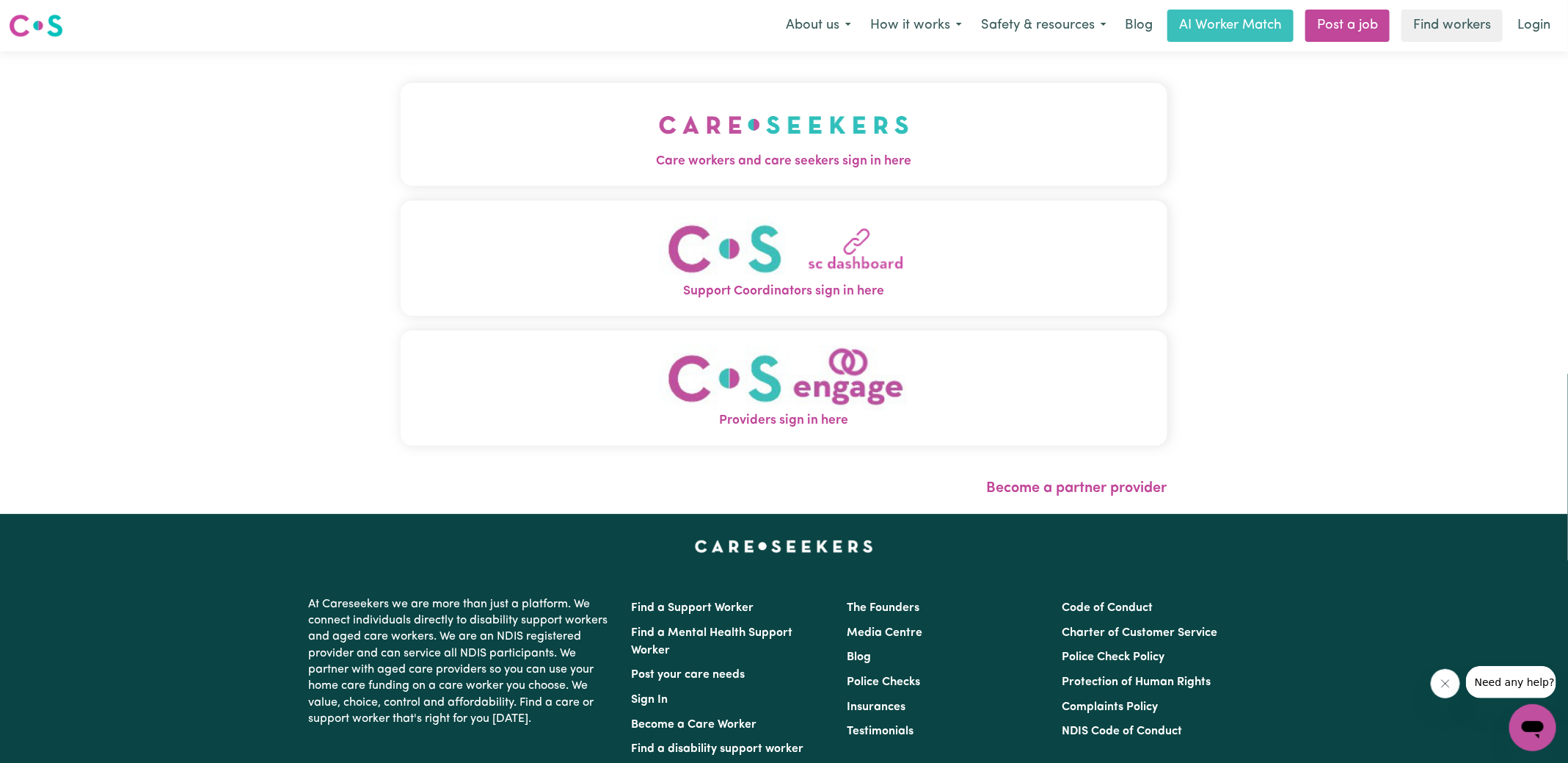
click at [540, 130] on button "Care workers and care seekers sign in here" at bounding box center [784, 134] width 767 height 103
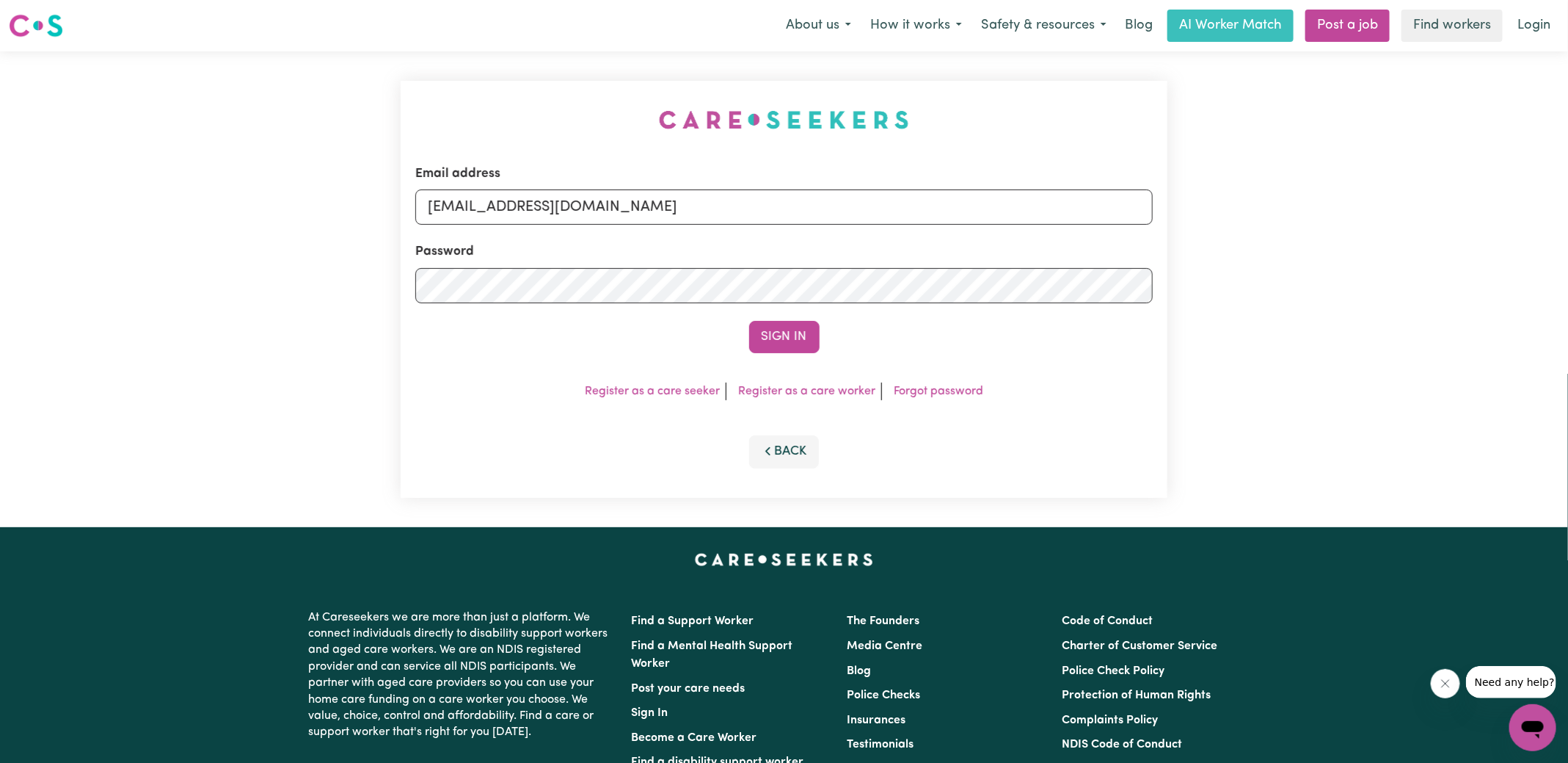
drag, startPoint x: 341, startPoint y: 84, endPoint x: 451, endPoint y: 138, distance: 122.5
click at [342, 84] on div "Email address [EMAIL_ADDRESS][DOMAIN_NAME] Password Sign In Register as a care …" at bounding box center [784, 289] width 1568 height 476
drag, startPoint x: 502, startPoint y: 202, endPoint x: 1149, endPoint y: 326, distance: 658.8
click at [1149, 326] on form "Email address [EMAIL_ADDRESS][DOMAIN_NAME] Password Sign In" at bounding box center [783, 258] width 737 height 188
type input "[EMAIL_ADDRESS][DOMAIN_NAME]"
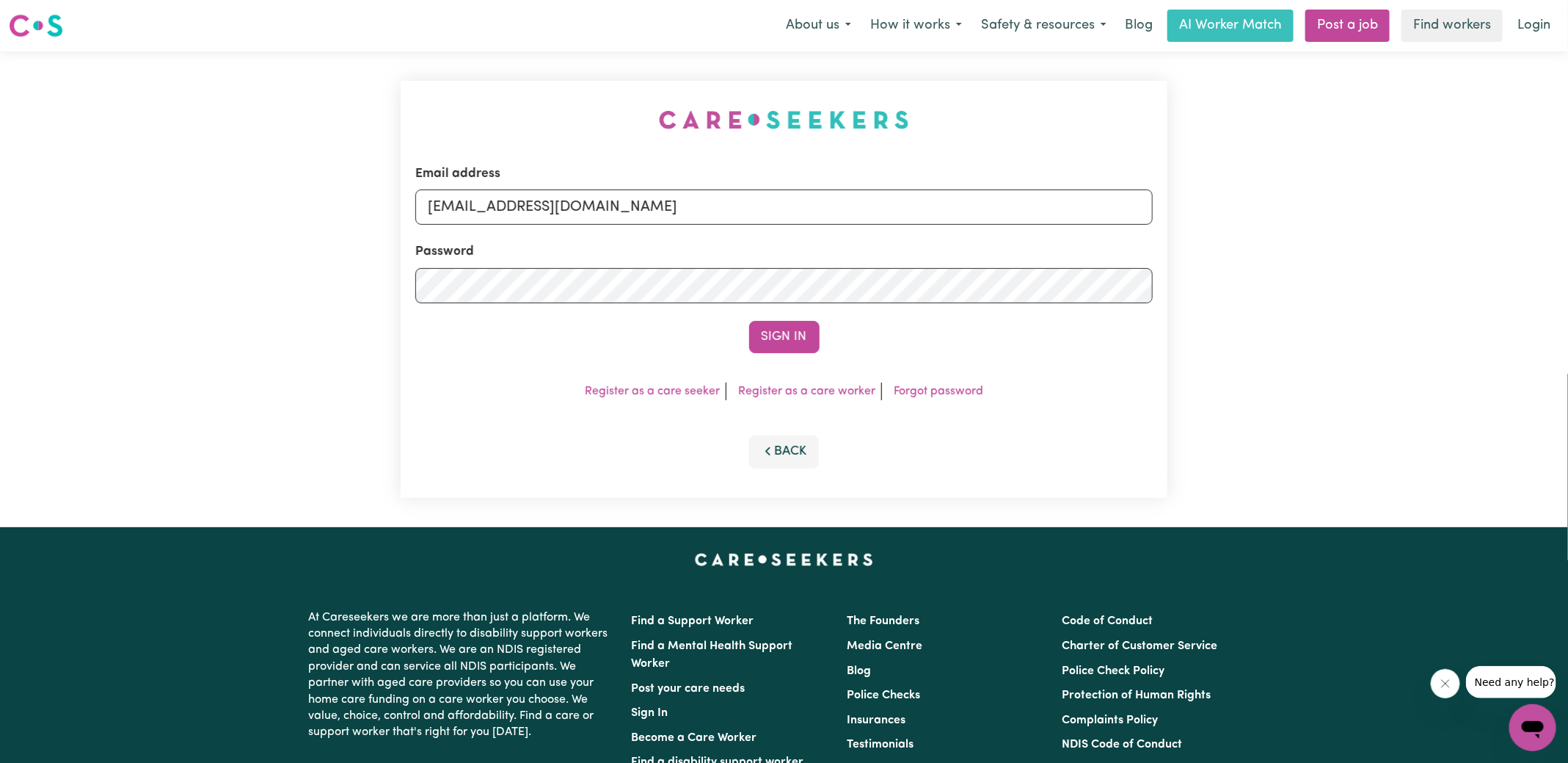
click at [750, 321] on button "Sign In" at bounding box center [785, 337] width 71 height 33
